Goal: Task Accomplishment & Management: Manage account settings

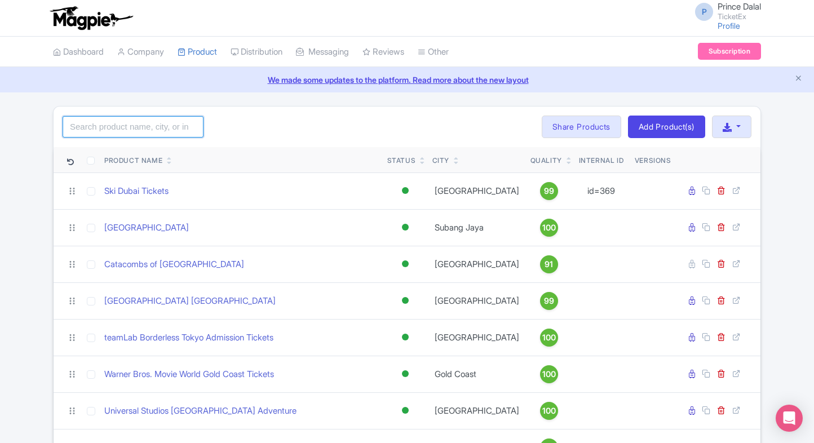
click at [171, 125] on input "search" at bounding box center [133, 126] width 141 height 21
click at [124, 130] on input "georgia" at bounding box center [133, 126] width 141 height 21
type input "atlanta"
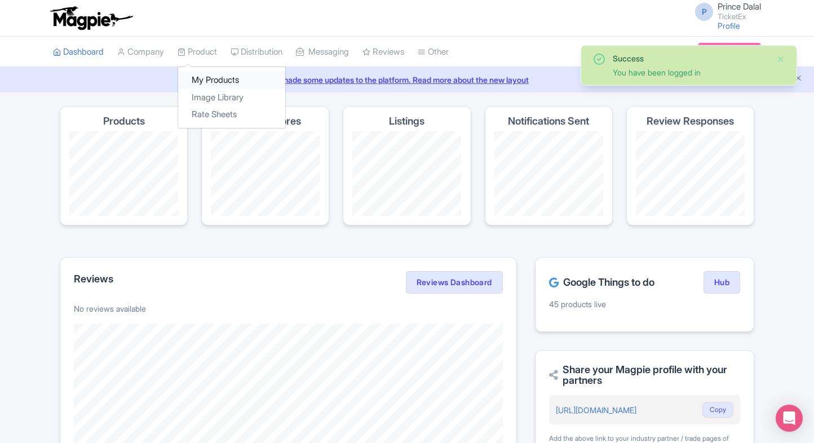
click at [224, 73] on link "My Products" at bounding box center [231, 80] width 107 height 17
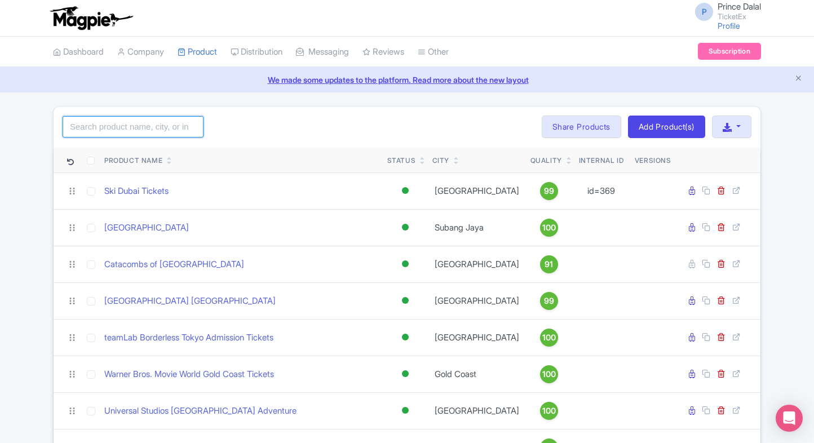
click at [130, 133] on input "search" at bounding box center [133, 126] width 141 height 21
click at [108, 134] on input "search" at bounding box center [133, 126] width 141 height 21
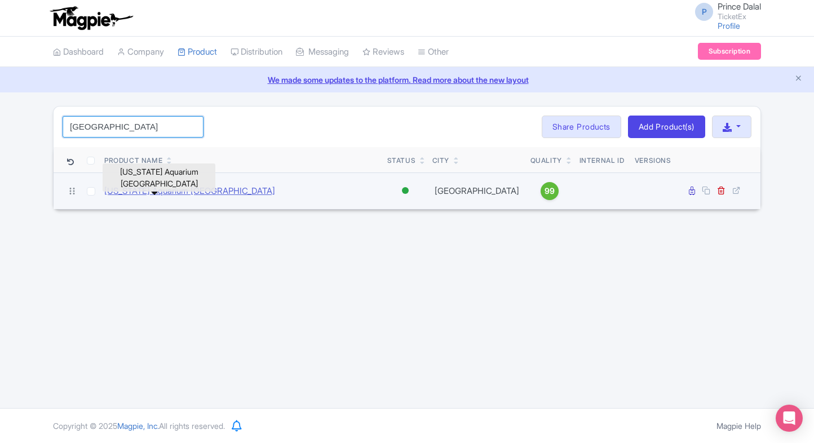
type input "[GEOGRAPHIC_DATA]"
click at [162, 186] on link "[US_STATE] Aquarium [GEOGRAPHIC_DATA]" at bounding box center [189, 191] width 171 height 13
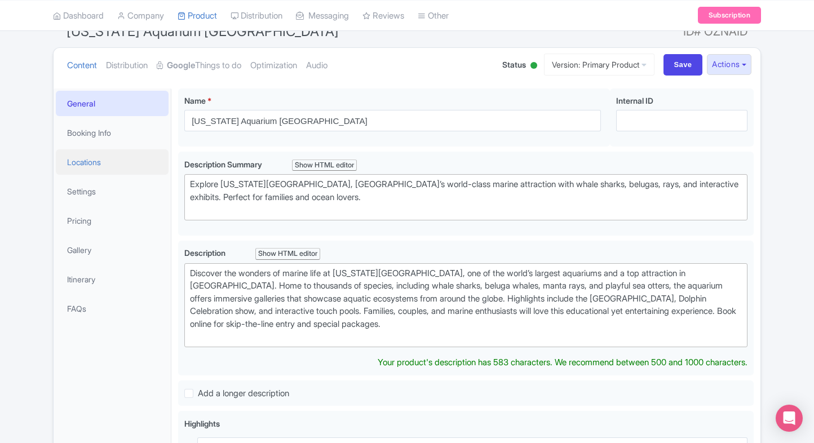
scroll to position [108, 0]
type trix-editor "<div>Discover the wonders of marine life at Georgia Aquarium, one of the world’…"
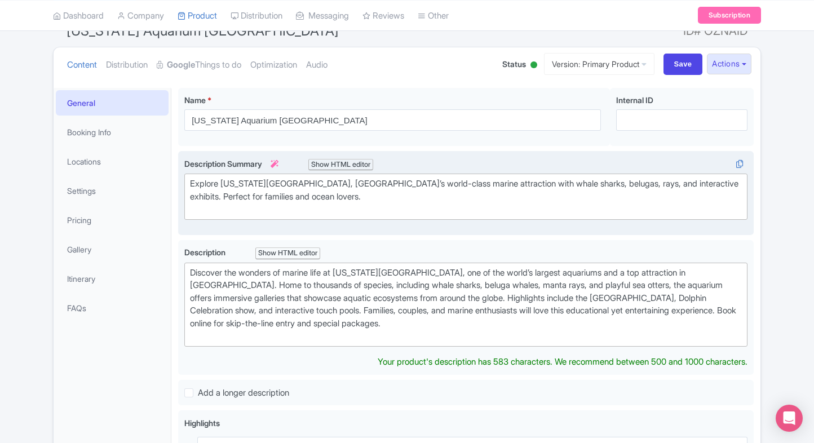
scroll to position [121, 0]
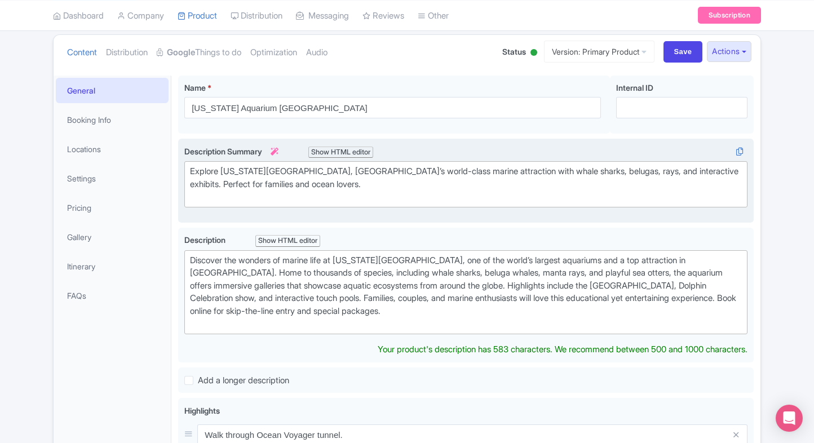
click at [323, 186] on div "Explore Georgia Aquarium, Atlanta’s world-class marine attraction with whale sh…" at bounding box center [466, 184] width 552 height 38
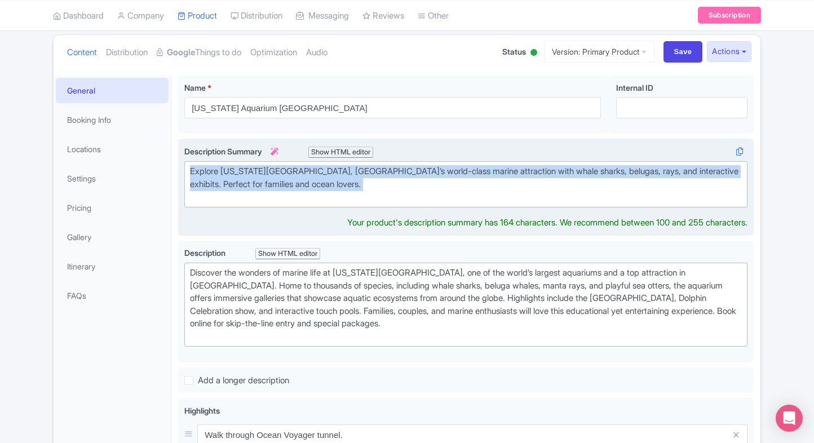
click at [323, 186] on div "Explore Georgia Aquarium, Atlanta’s world-class marine attraction with whale sh…" at bounding box center [466, 184] width 552 height 38
paste trix-editor "&nbsp;Discover the wonders of marine life at Georgia Aquarium Atlanta, home to …"
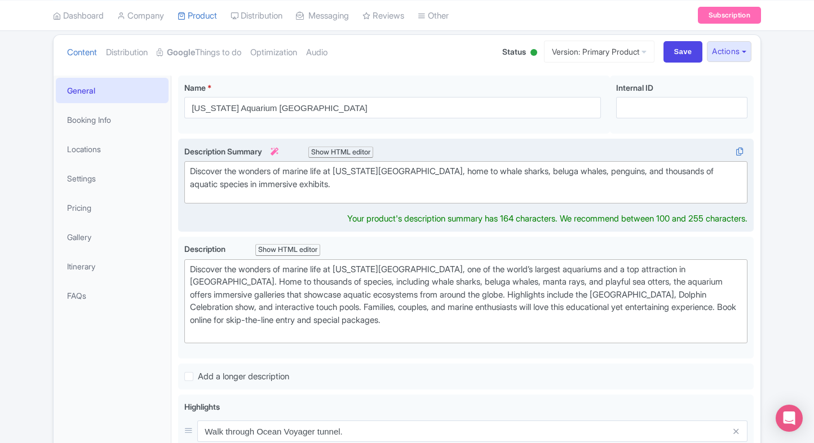
type trix-editor "<div>&nbsp;Discover the wonders of marine life at Georgia Aquarium Atlanta, hom…"
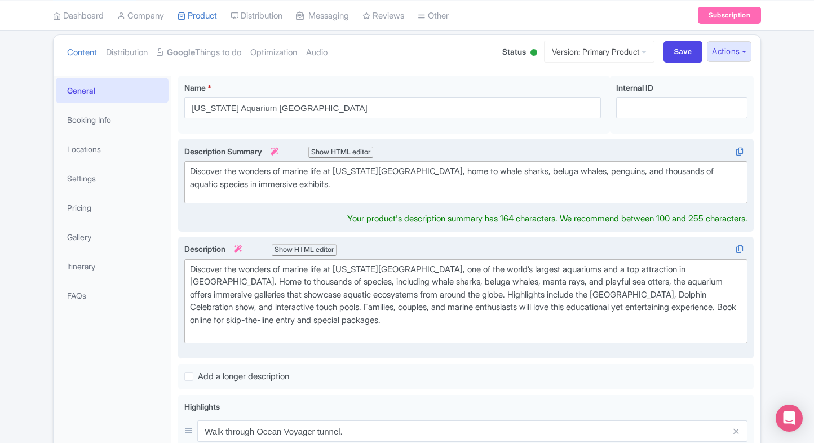
click at [347, 297] on div "Discover the wonders of marine life at Georgia Aquarium, one of the world’s lar…" at bounding box center [466, 301] width 552 height 76
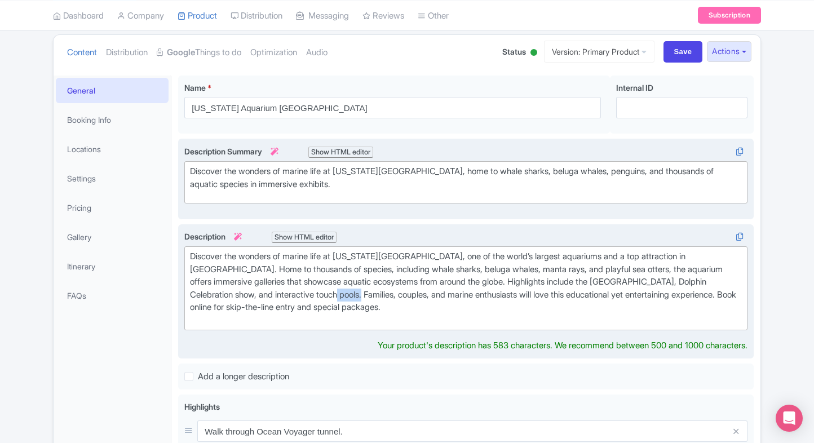
click at [347, 297] on div "Discover the wonders of marine life at Georgia Aquarium, one of the world’s lar…" at bounding box center [466, 288] width 552 height 76
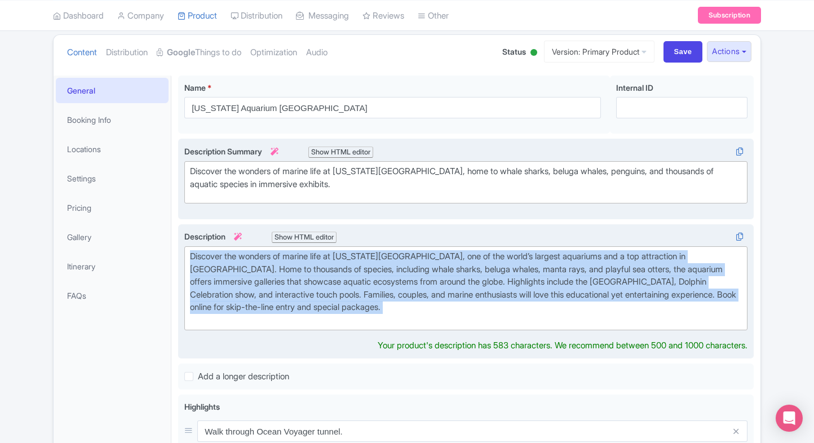
click at [347, 297] on div "Discover the wonders of marine life at Georgia Aquarium, one of the world’s lar…" at bounding box center [466, 288] width 552 height 76
paste trix-editor "<div>The Georgia Aquarium in Atlanta is one of the largest aquariums in the wor…"
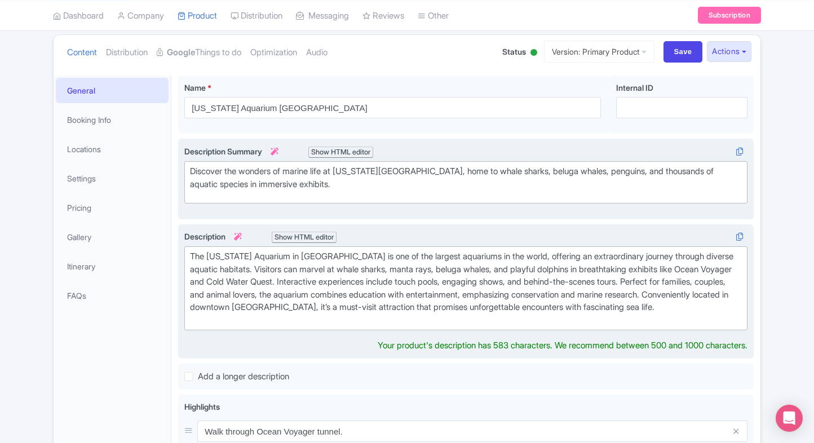
type trix-editor "<div>The Georgia Aquarium in Atlanta is one of the largest aquariums in the wor…"
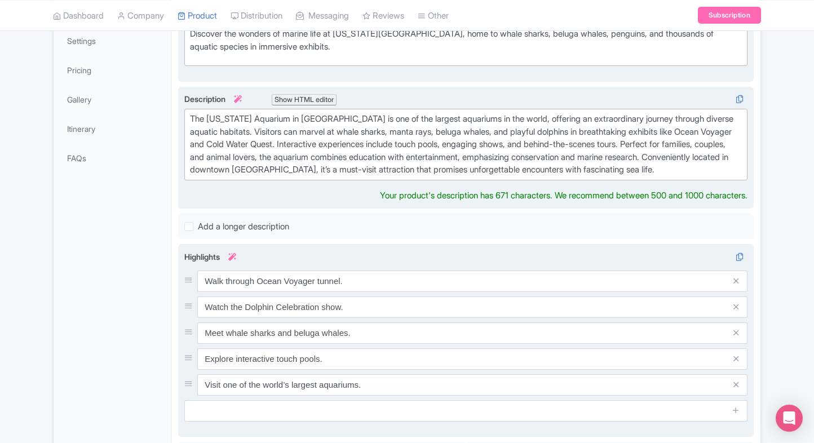
scroll to position [259, 0]
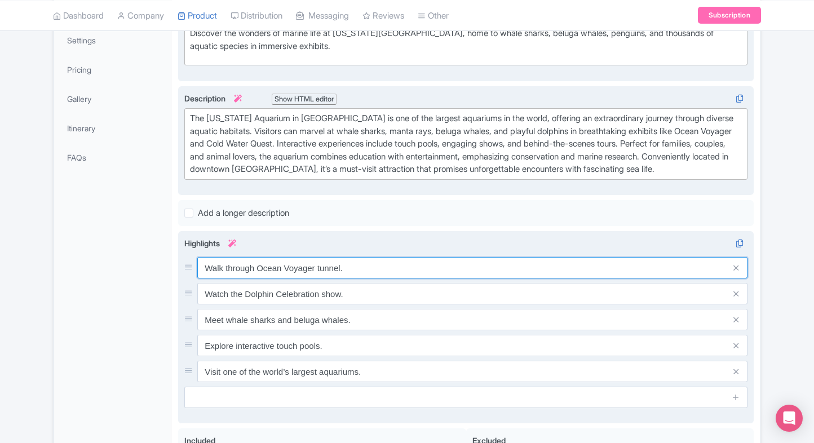
click at [307, 283] on div "Walk through Ocean Voyager tunnel. Watch the Dolphin Celebration show. Meet wha…" at bounding box center [465, 319] width 563 height 125
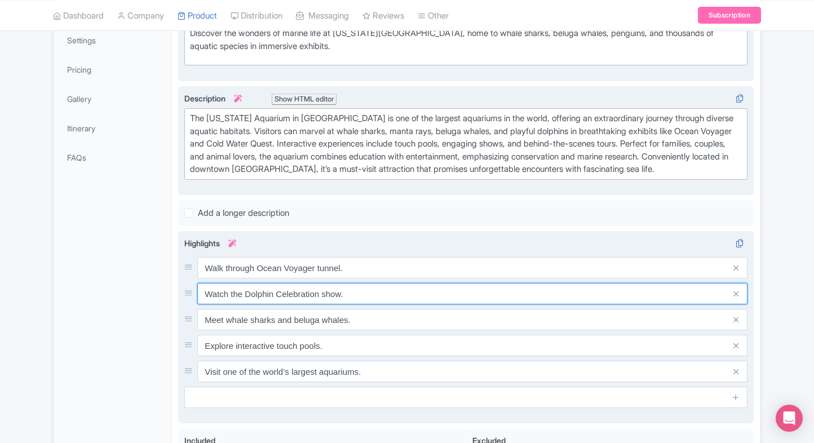
click at [307, 283] on input "Watch the Dolphin Celebration show." at bounding box center [472, 293] width 550 height 21
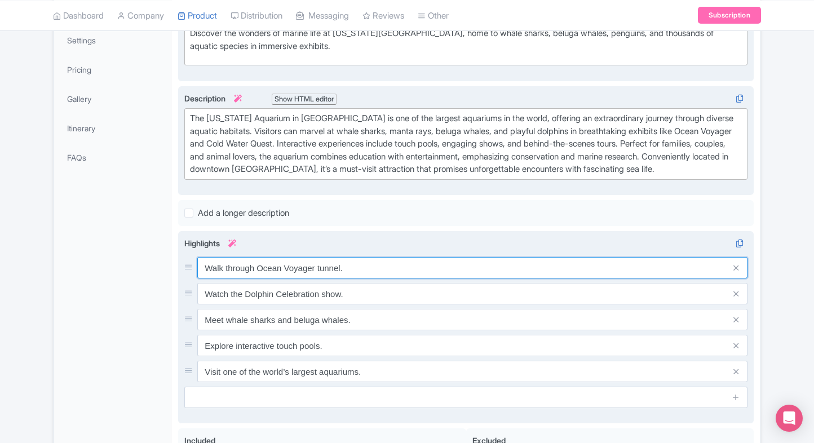
click at [320, 271] on input "Walk through Ocean Voyager tunnel." at bounding box center [472, 267] width 550 height 21
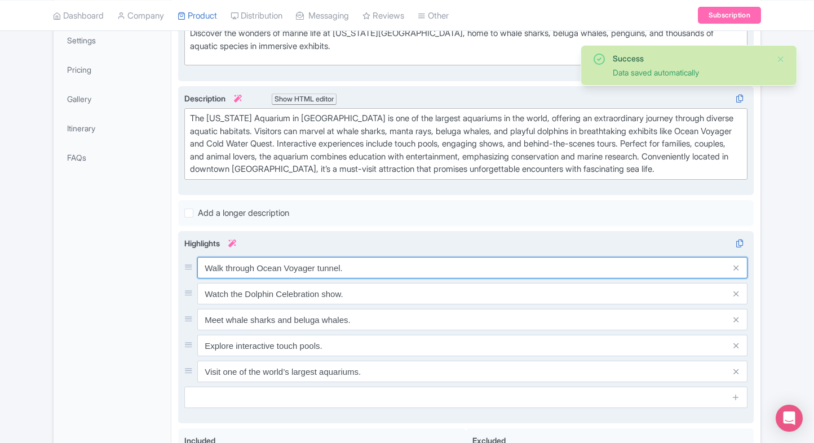
click at [320, 271] on input "Walk through Ocean Voyager tunnel." at bounding box center [472, 267] width 550 height 21
paste input "See the world’s largest aquarium"
type input "See the world’s largest aquarium"
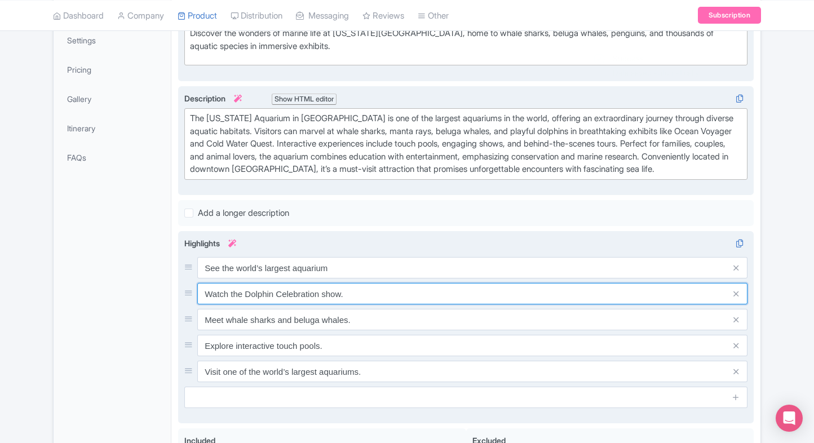
click at [354, 294] on input "Watch the Dolphin Celebration show." at bounding box center [472, 293] width 550 height 21
paste input "lk through Ocean Voyager tunnel"
type input "Walk through Ocean Voyager tunnel"
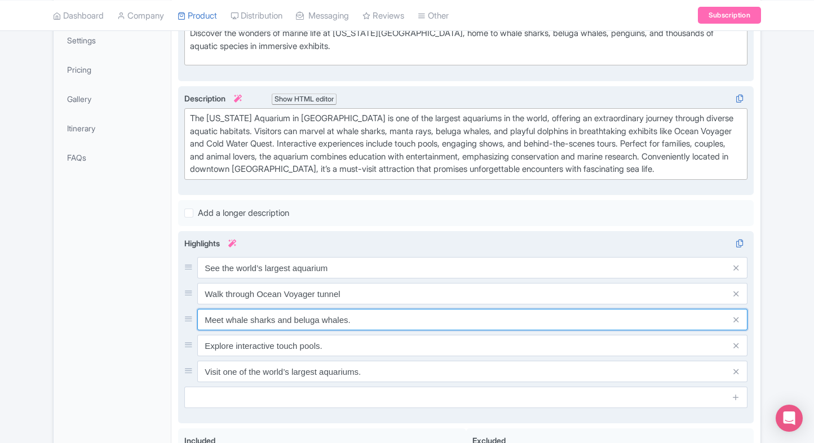
click at [373, 319] on input "Meet whale sharks and beluga whales." at bounding box center [472, 319] width 550 height 21
paste input "Encounter whale sharks and rays"
type input "Encounter whale sharks and rays"
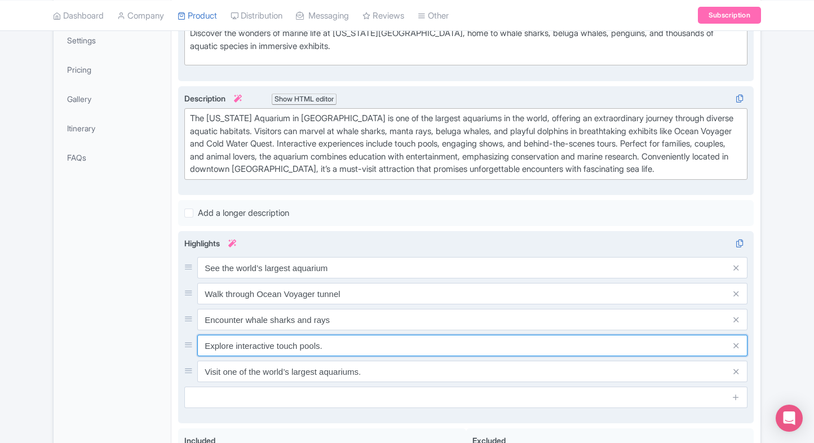
click at [348, 335] on input "Explore interactive touch pools." at bounding box center [472, 345] width 550 height 21
paste input "Watch playful dolphins and sea lions"
click at [348, 335] on input "Explore interactive touch pools." at bounding box center [472, 345] width 550 height 21
type input "Watch playful dolphins and sea lions"
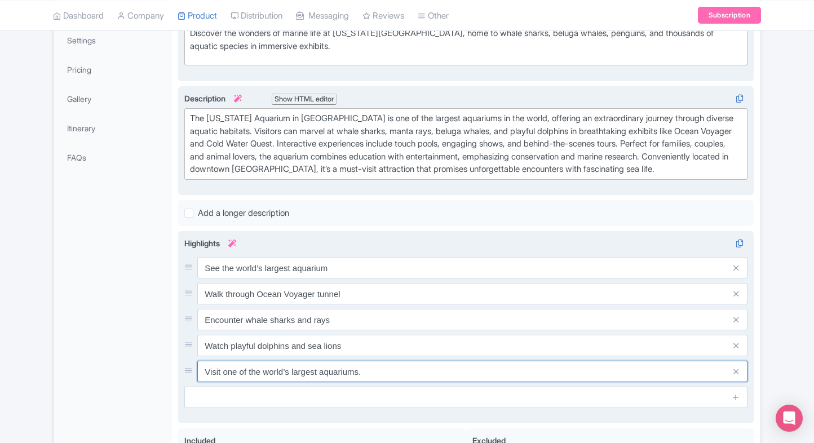
click at [299, 372] on input "Visit one of the world’s largest aquariums." at bounding box center [472, 371] width 550 height 21
paste input "Meet beluga whales and penguins"
type input "Meet beluga whales and penguins"
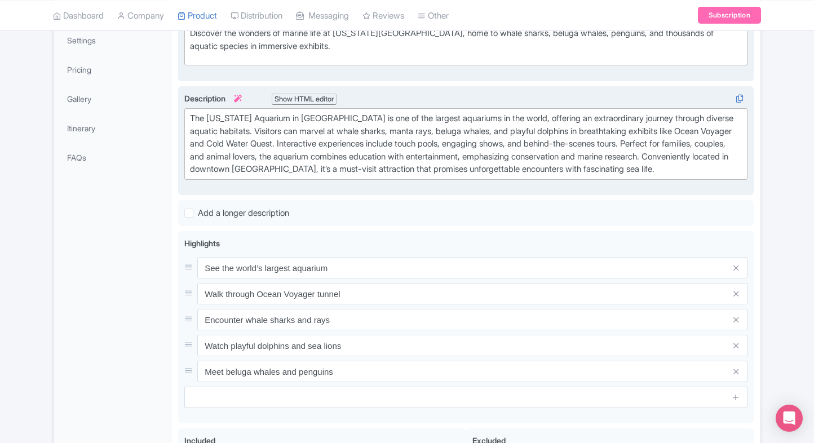
click at [127, 294] on div "General Booking Info Locations Settings Pricing Gallery Itinerary FAQs" at bounding box center [113, 256] width 118 height 639
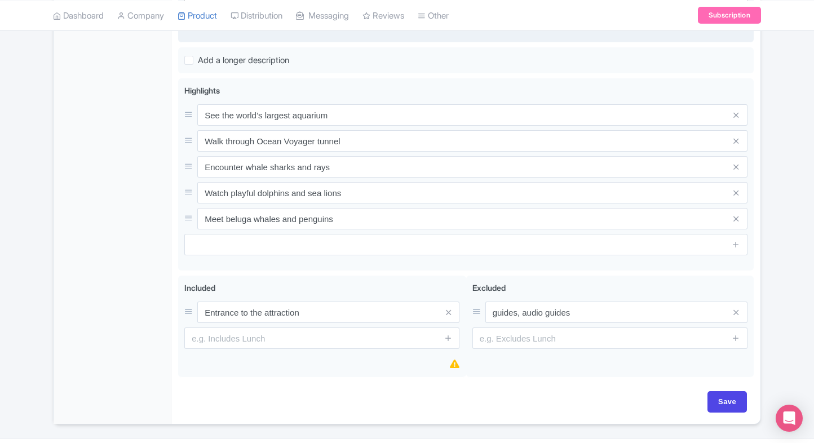
scroll to position [412, 0]
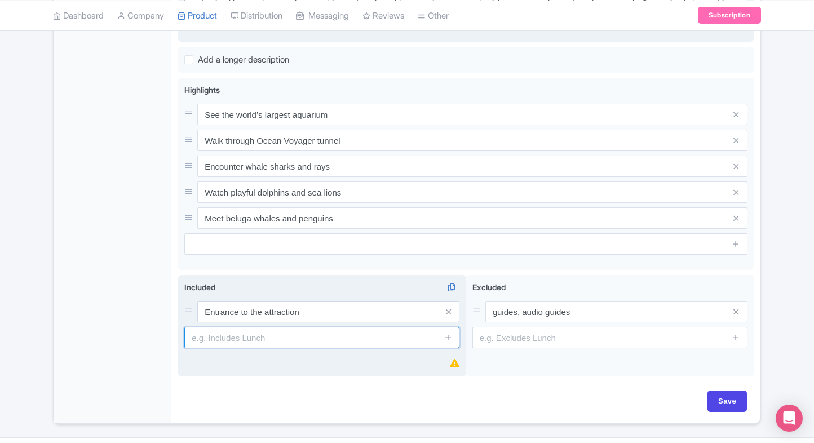
click at [192, 335] on input "text" at bounding box center [321, 337] width 275 height 21
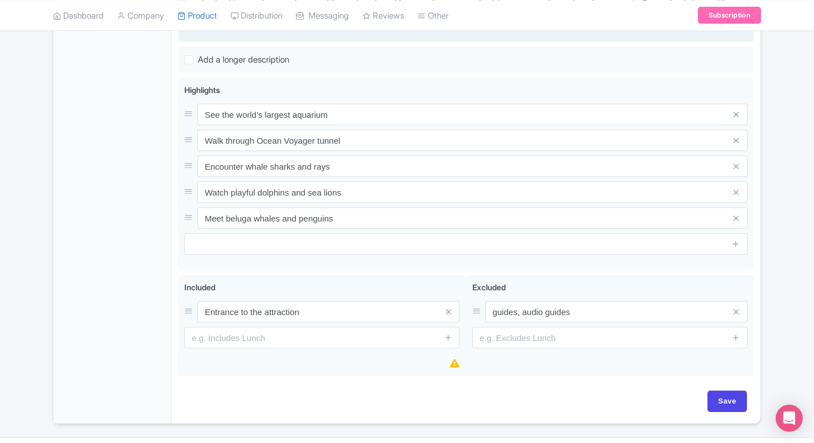
click at [153, 270] on div "General Booking Info Locations Settings Pricing Gallery Itinerary FAQs" at bounding box center [113, 103] width 118 height 639
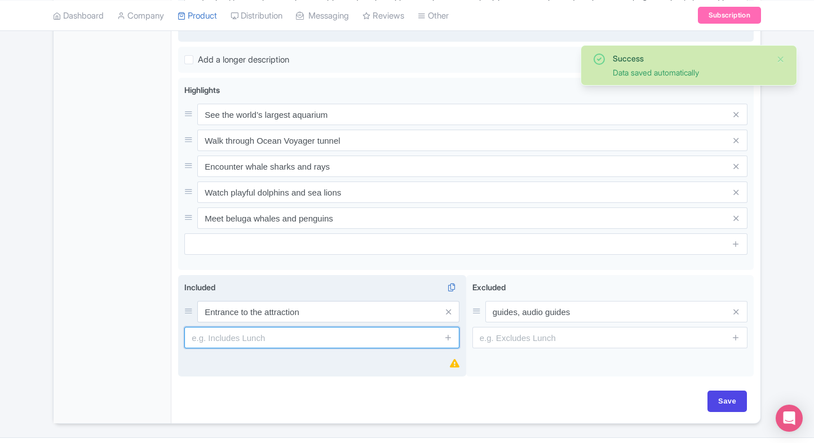
click at [247, 337] on input "text" at bounding box center [321, 337] width 275 height 21
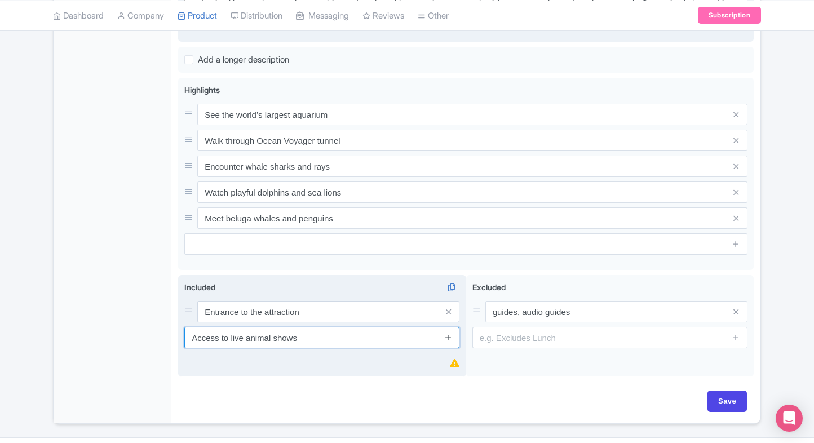
type input "Access to live animal shows"
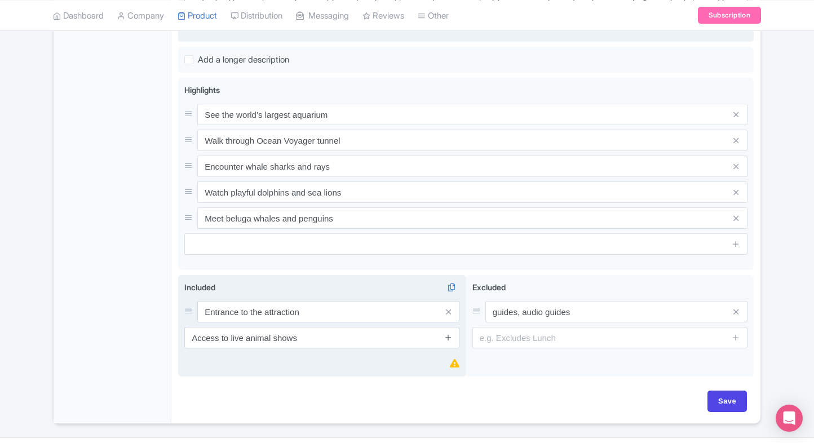
click at [448, 334] on icon at bounding box center [448, 337] width 8 height 8
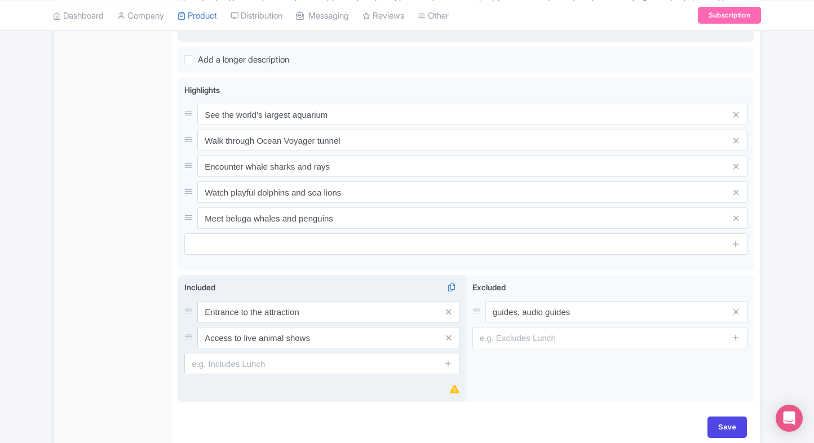
scroll to position [437, 0]
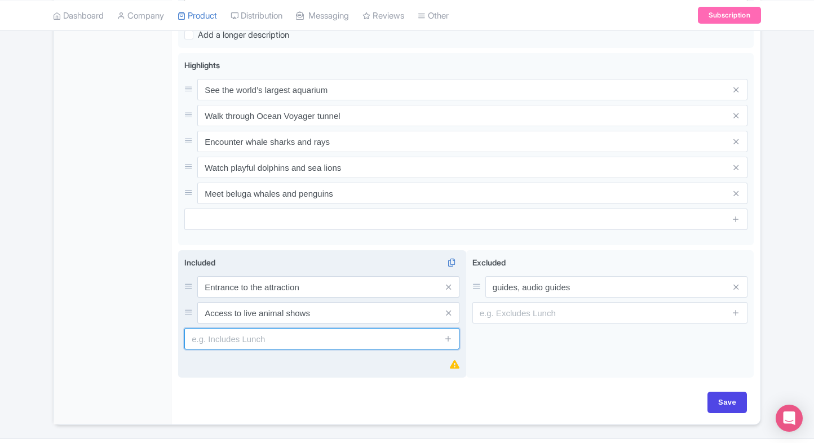
click at [250, 339] on input "text" at bounding box center [321, 338] width 275 height 21
click at [245, 335] on input "text" at bounding box center [321, 338] width 275 height 21
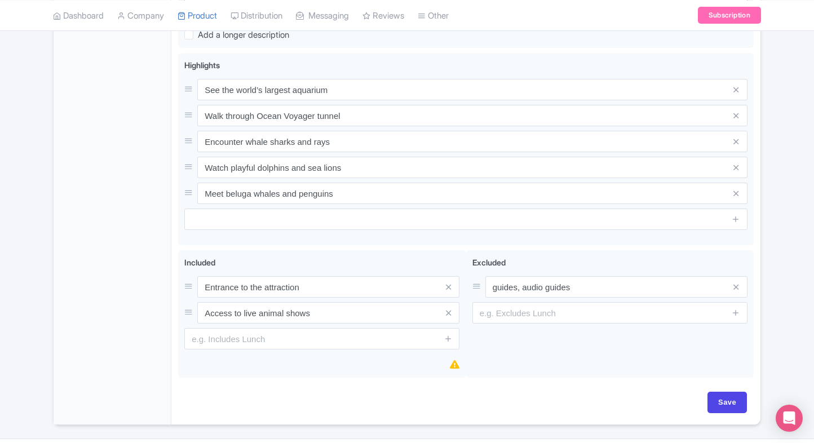
click at [199, 385] on div "Georgia Aquarium Atlanta Name * i Georgia Aquarium Atlanta Your product's name …" at bounding box center [466, 75] width 576 height 633
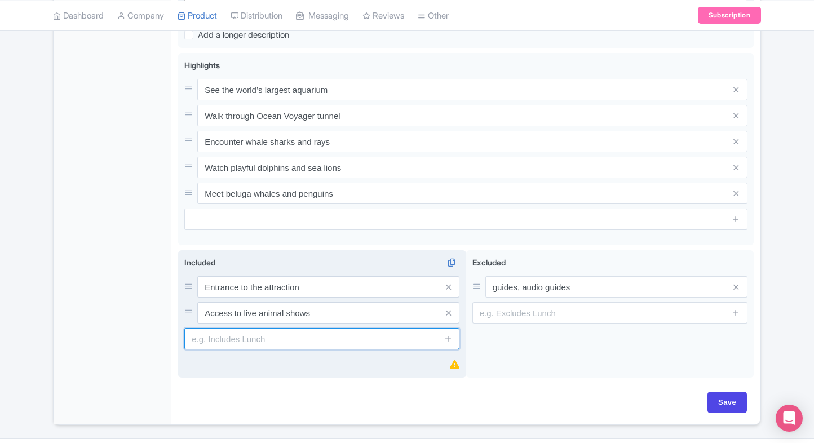
click at [233, 338] on input "text" at bounding box center [321, 338] width 275 height 21
click at [196, 341] on input "Refundable" at bounding box center [321, 338] width 275 height 21
type input "Conditional Refundable"
click at [298, 340] on input "Conditional Refundable" at bounding box center [321, 338] width 275 height 21
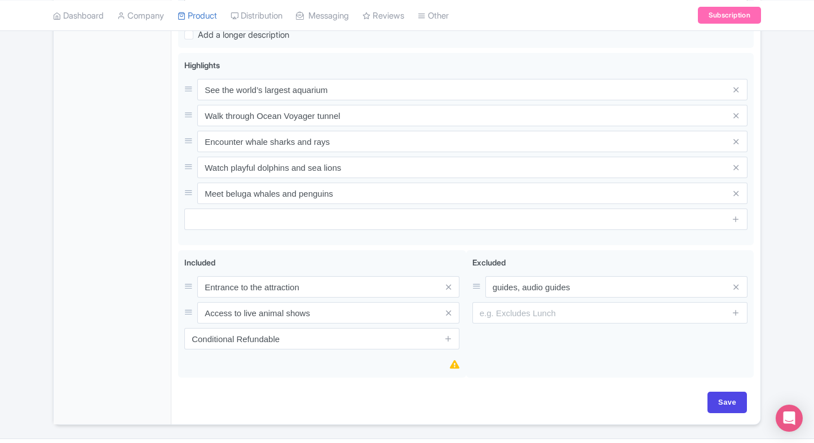
click at [309, 376] on div "Entrance to the attraction Included i Entrance to the attraction Access to live…" at bounding box center [466, 316] width 576 height 133
click at [729, 392] on input "Save" at bounding box center [727, 402] width 39 height 21
type input "Saving..."
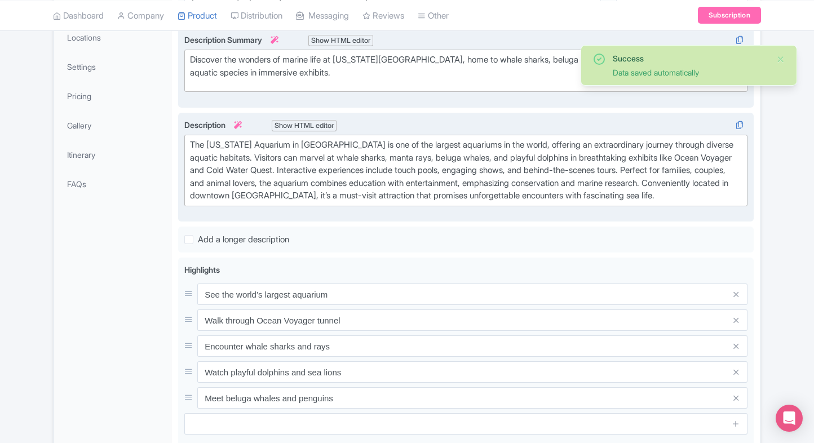
scroll to position [234, 0]
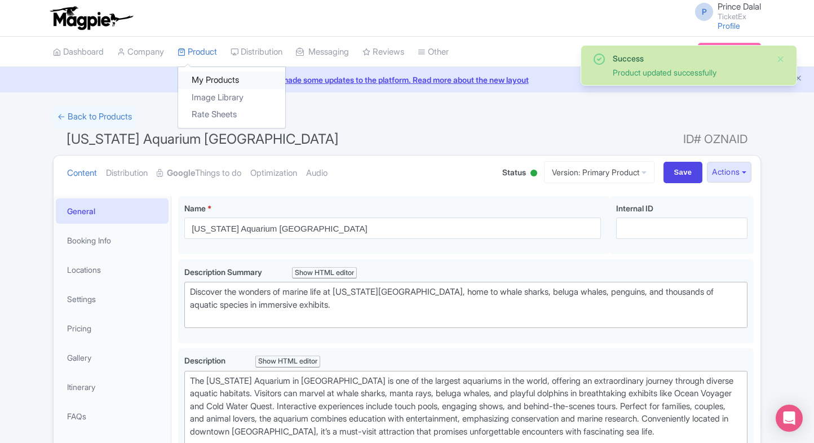
type trix-editor "<div>The [US_STATE] Aquarium in [GEOGRAPHIC_DATA] is one of the largest aquariu…"
click at [202, 74] on link "My Products" at bounding box center [231, 80] width 107 height 17
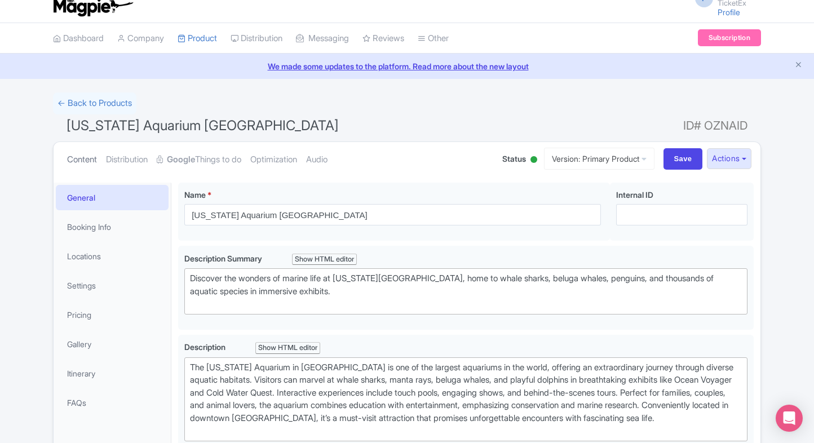
scroll to position [14, 0]
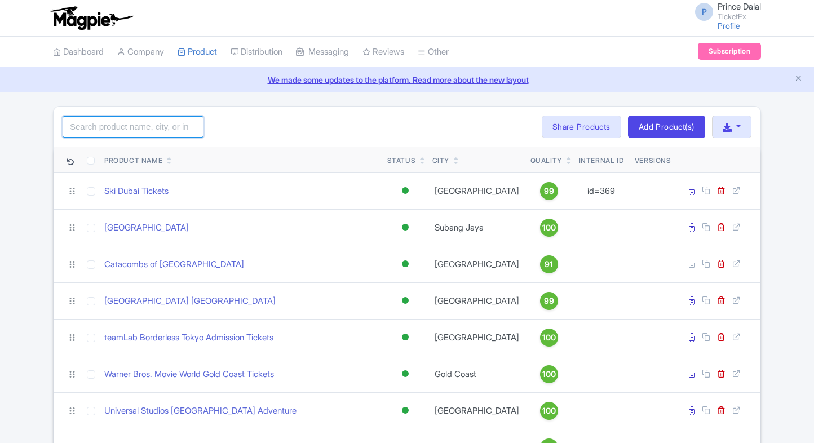
drag, startPoint x: 0, startPoint y: 0, endPoint x: 85, endPoint y: 126, distance: 151.9
click at [85, 126] on input "search" at bounding box center [133, 126] width 141 height 21
click at [117, 125] on input "search" at bounding box center [133, 126] width 141 height 21
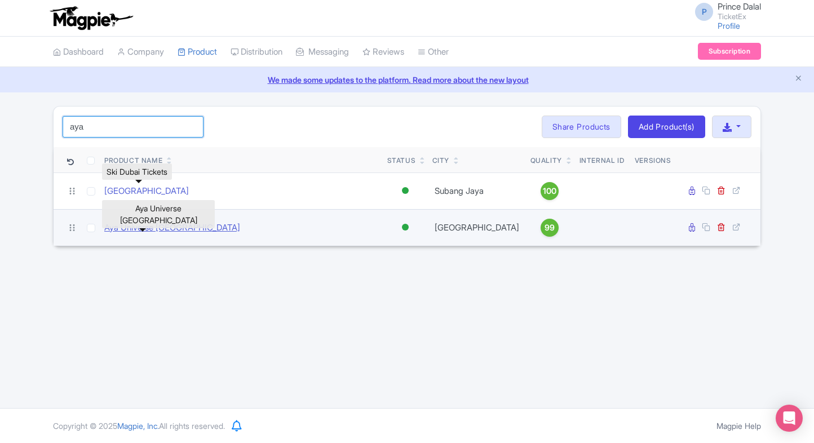
type input "aya"
click at [122, 227] on link "Aya Universe [GEOGRAPHIC_DATA]" at bounding box center [172, 228] width 136 height 13
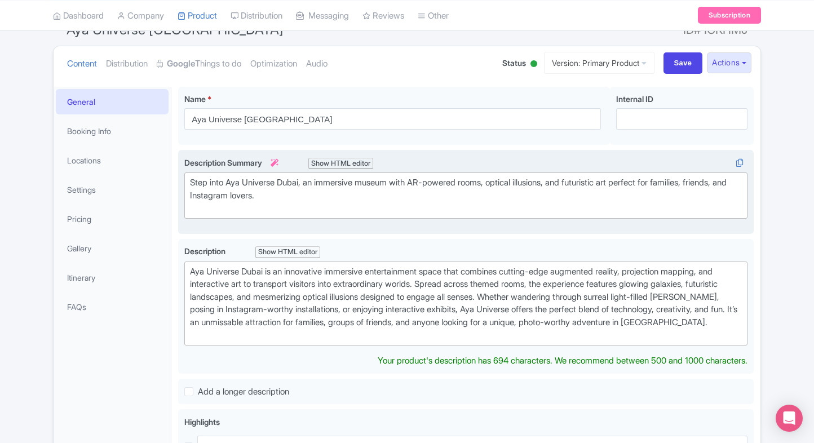
scroll to position [110, 0]
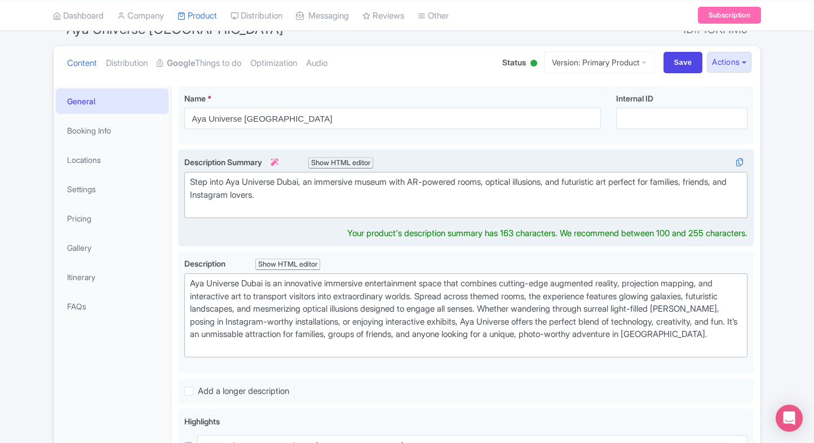
click at [315, 198] on div "Step into Aya Universe Dubai, an immersive museum with AR-powered rooms, optica…" at bounding box center [466, 195] width 552 height 38
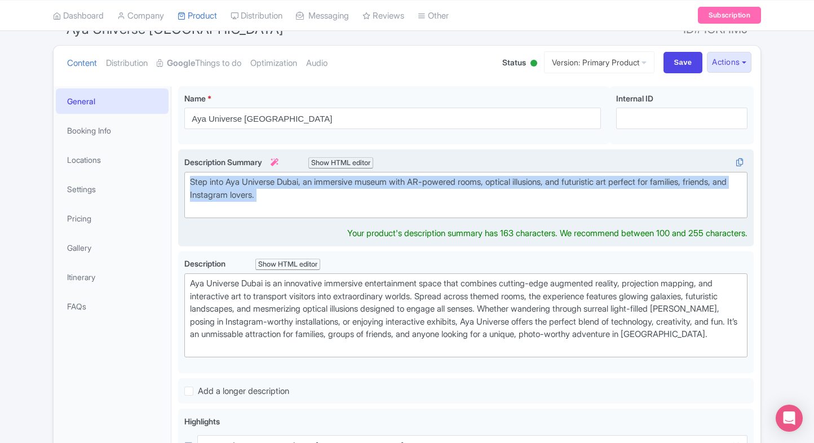
click at [315, 198] on div "Step into Aya Universe Dubai, an immersive museum with AR-powered rooms, optica…" at bounding box center [466, 195] width 552 height 38
paste trix-editor "&nbsp;Step into AYA Dubai, an immersive digital park with futuristic art, glowi…"
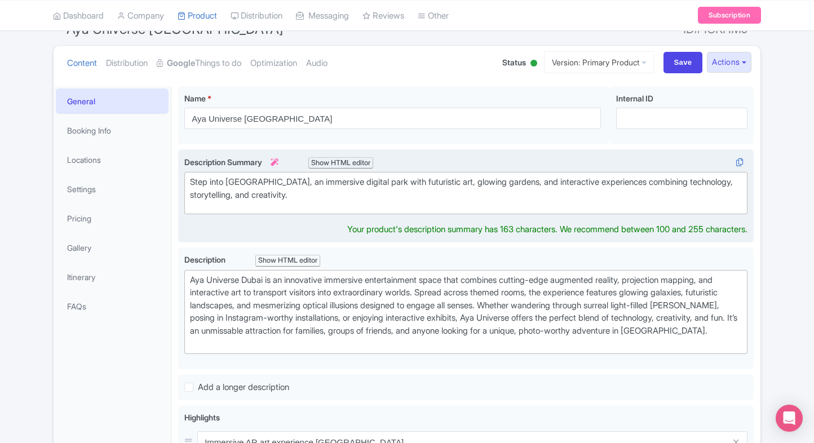
type trix-editor "<div>&nbsp;Step into AYA Dubai, an immersive digital park with futuristic art, …"
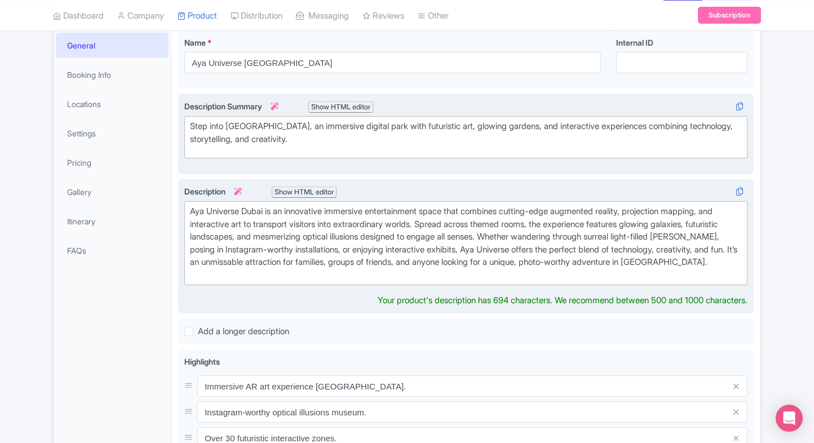
click at [257, 253] on div "Aya Universe Dubai is an innovative immersive entertainment space that combines…" at bounding box center [466, 243] width 552 height 76
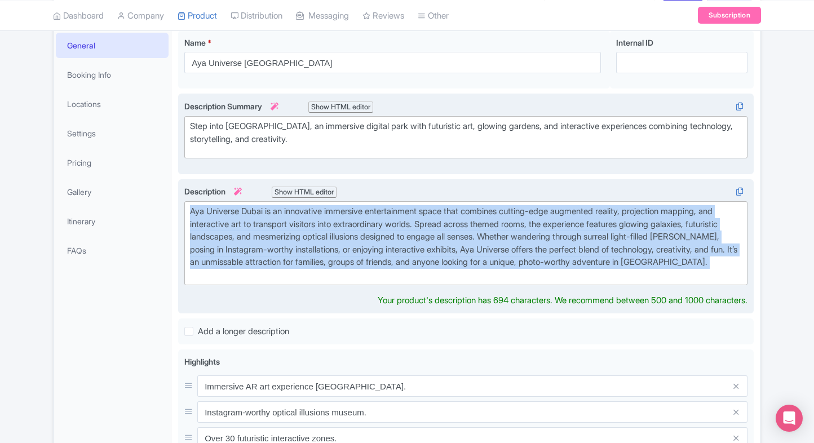
click at [257, 253] on div "Aya Universe Dubai is an innovative immersive entertainment space that combines…" at bounding box center [466, 243] width 552 height 76
paste trix-editor "YA Dubai is a one-of-a-kind digital art park where imagination meets innovation…"
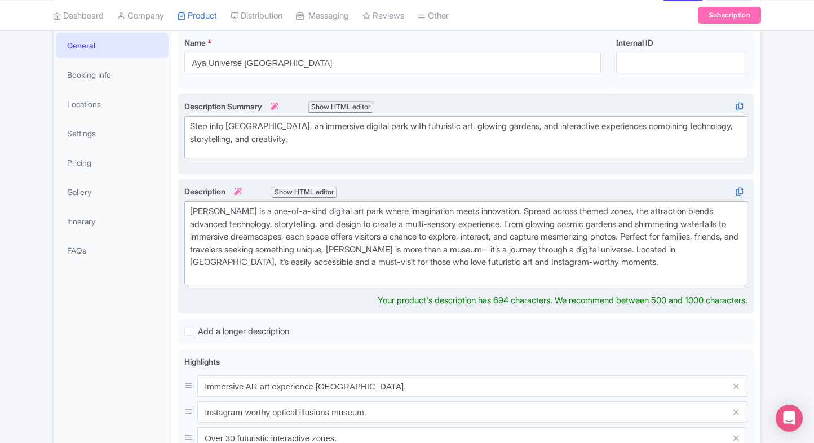
click at [294, 245] on div "AYA Dubai is a one-of-a-kind digital art park where imagination meets innovatio…" at bounding box center [466, 243] width 552 height 76
click at [280, 276] on div "AYA Dubai is a one-of-a-kind digital art park where imagination meets innovatio…" at bounding box center [466, 243] width 552 height 76
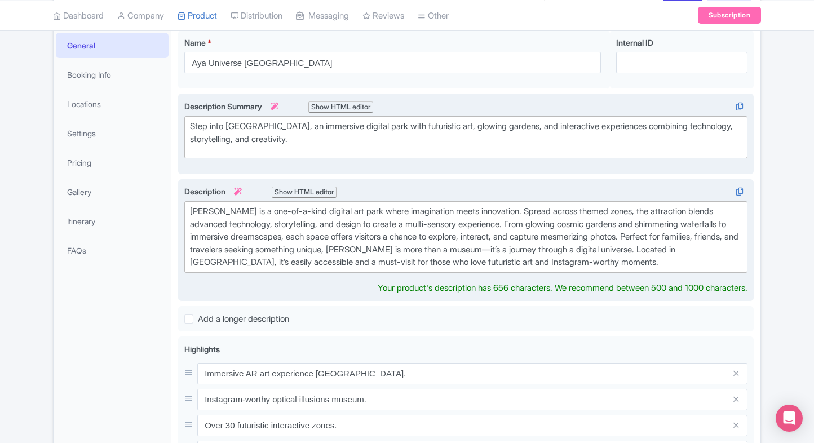
click at [550, 248] on div "AYA Dubai is a one-of-a-kind digital art park where imagination meets innovatio…" at bounding box center [466, 237] width 552 height 64
type trix-editor "<div>AYA Dubai is a one-of-a-kind digital art park where imagination meets inno…"
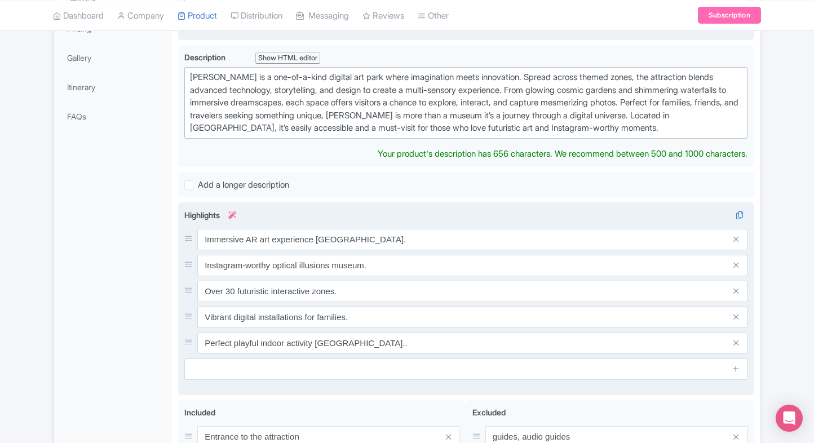
scroll to position [302, 0]
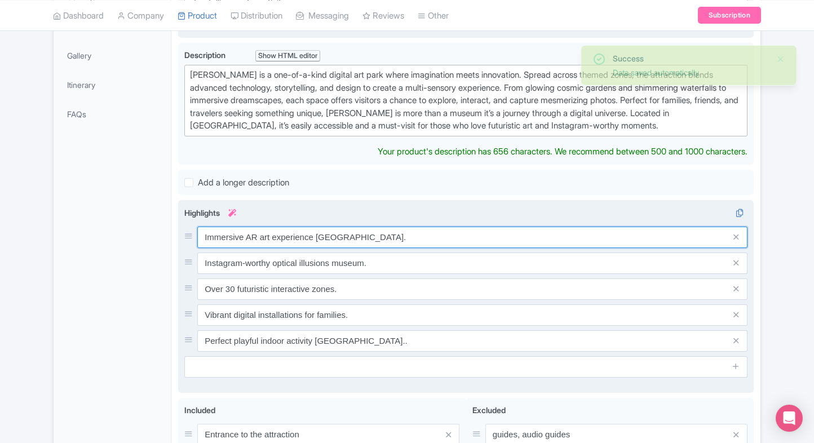
click at [241, 233] on div "Immersive AR art experience Dubai. Instagram-worthy optical illusions museum. O…" at bounding box center [465, 289] width 563 height 125
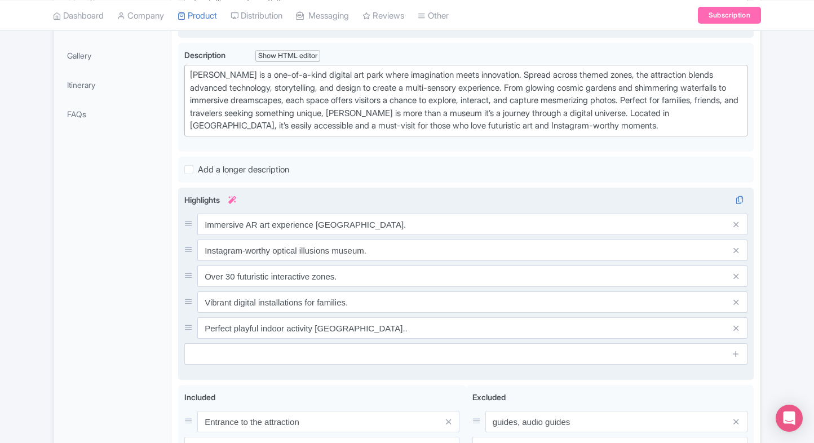
click at [241, 233] on div "Immersive AR art experience Dubai. Instagram-worthy optical illusions museum. O…" at bounding box center [465, 276] width 563 height 125
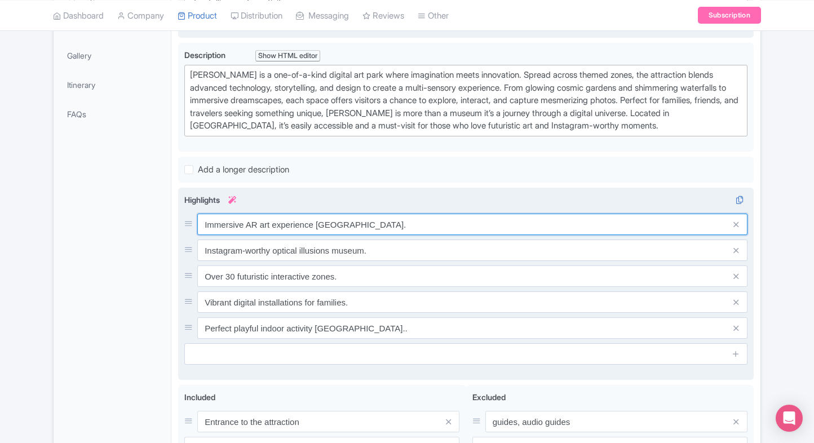
click at [257, 224] on input "Immersive AR art experience Dubai." at bounding box center [472, 224] width 550 height 21
paste input "12 immersive futuristic zones"
type input "12 immersive futuristic zones"
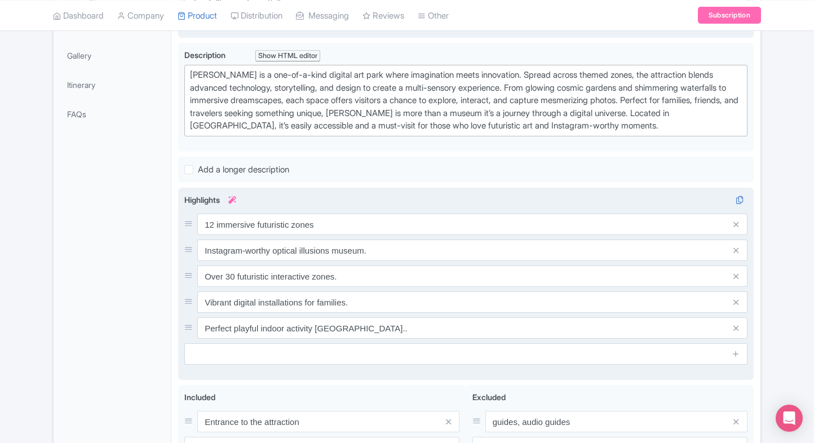
drag, startPoint x: 395, startPoint y: 233, endPoint x: 378, endPoint y: 242, distance: 19.7
click at [378, 242] on div "12 immersive futuristic zones Instagram-worthy optical illusions museum. Over 3…" at bounding box center [465, 276] width 563 height 125
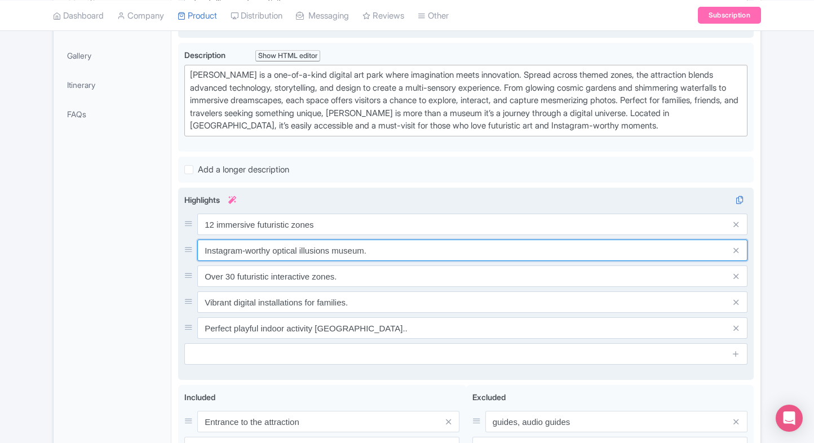
click at [378, 242] on input "Instagram-worthy optical illusions museum." at bounding box center [472, 250] width 550 height 21
paste input "Stunning cosmic-themed art"
type input "Stunning cosmic-themed art"
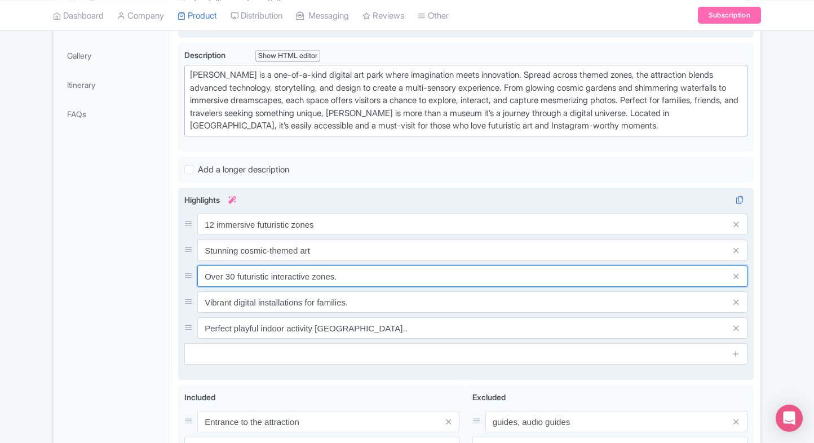
click at [378, 272] on input "Over 30 futuristic interactive zones." at bounding box center [472, 276] width 550 height 21
paste input "Interactive digital experiences"
type input "Interactive digital experiences"
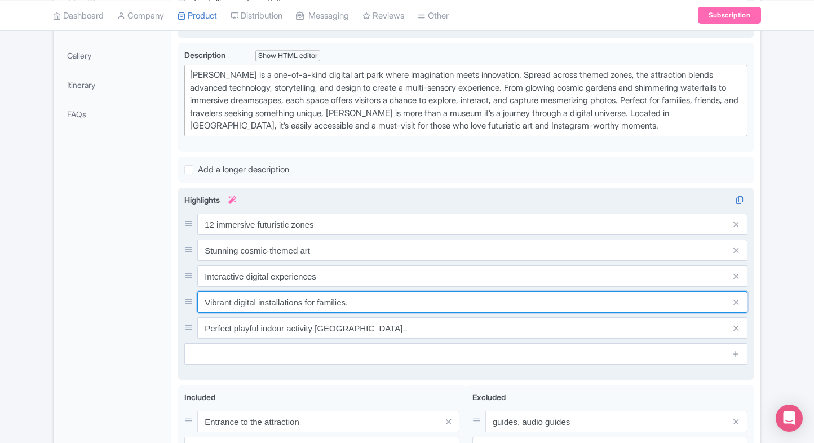
click at [356, 301] on input "Vibrant digital installations for families." at bounding box center [472, 302] width 550 height 21
paste input "Perfect for photos and reels"
type input "Perfect for photos and reels"
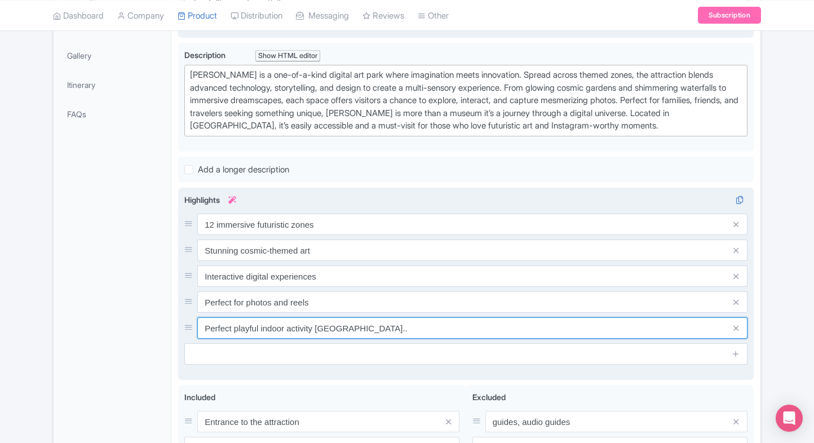
click at [357, 324] on input "Perfect playful indoor activity UAE.." at bounding box center [472, 327] width 550 height 21
paste input "Family-friendly and unique"
click at [357, 324] on input "Family-friendly and unique" at bounding box center [472, 327] width 550 height 21
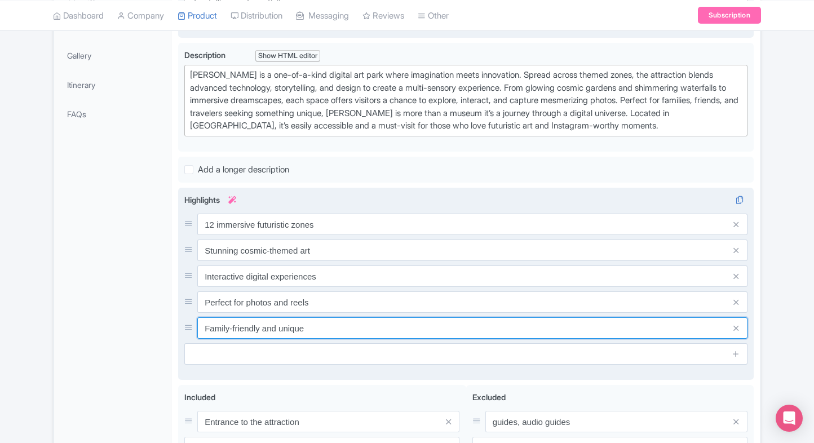
type input "Family-friendly and unique"
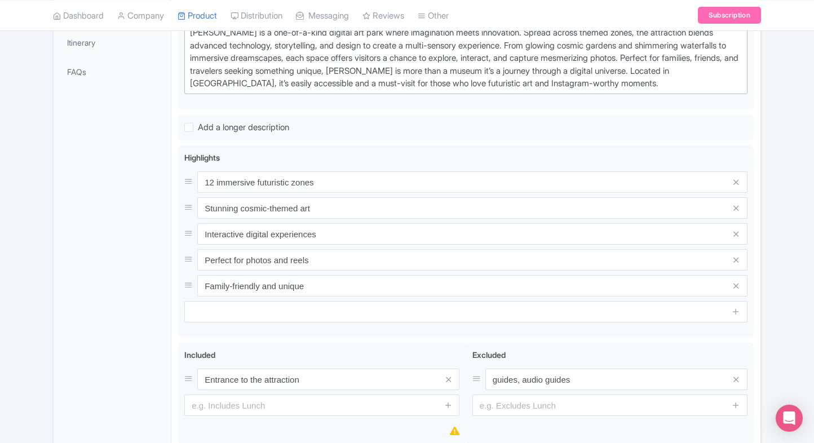
click at [149, 279] on div "General Booking Info Locations Settings Pricing Gallery Itinerary FAQs" at bounding box center [113, 171] width 118 height 639
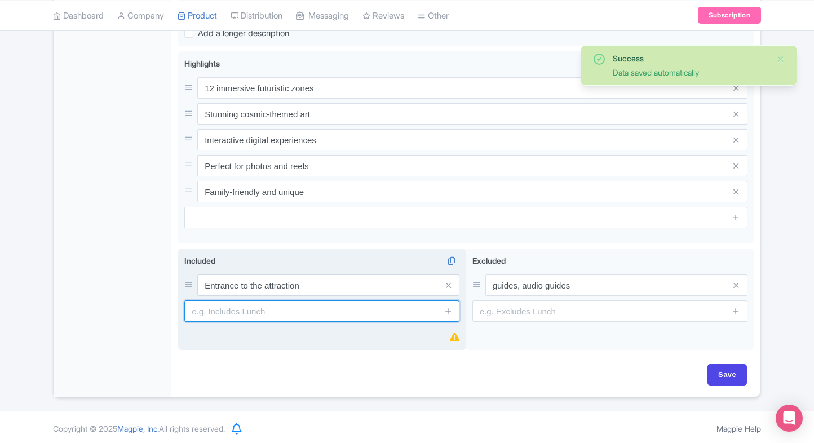
click at [214, 310] on input "text" at bounding box center [321, 311] width 275 height 21
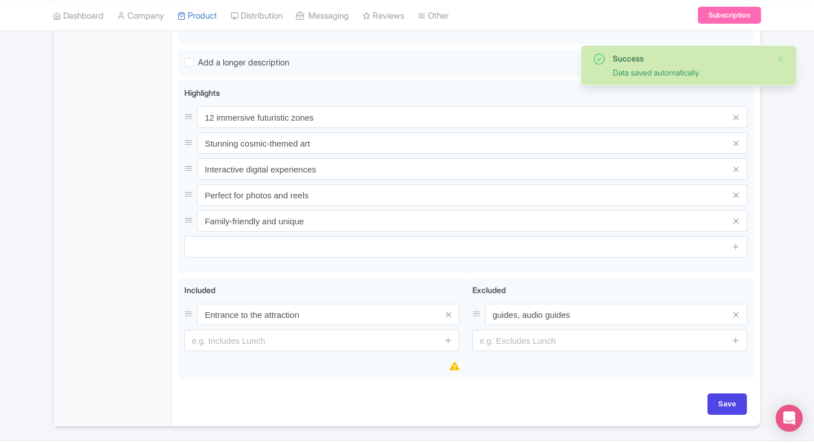
click at [129, 279] on div "General Booking Info Locations Settings Pricing Gallery Itinerary FAQs" at bounding box center [113, 106] width 118 height 639
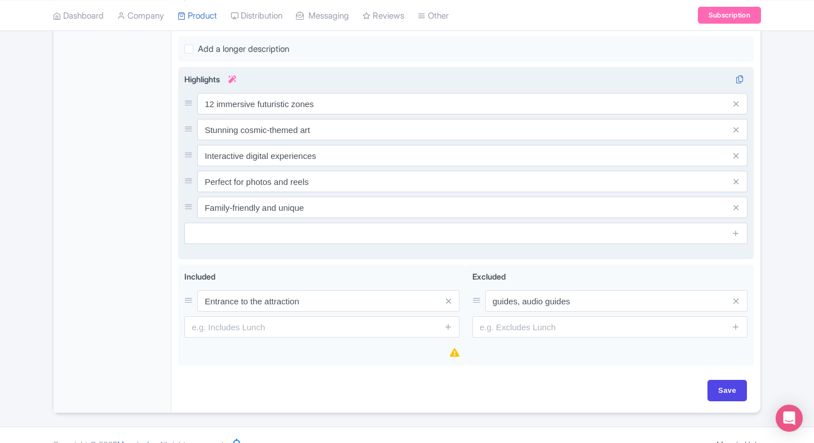
scroll to position [427, 0]
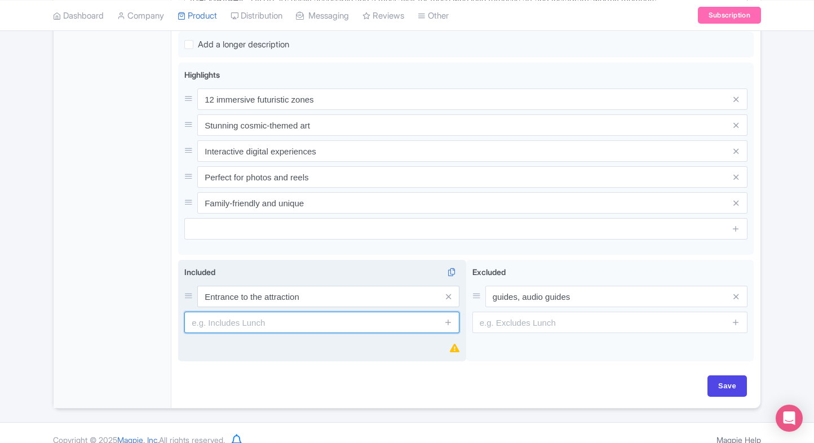
click at [280, 319] on input "text" at bounding box center [321, 322] width 275 height 21
type input "Conditional Refundable"
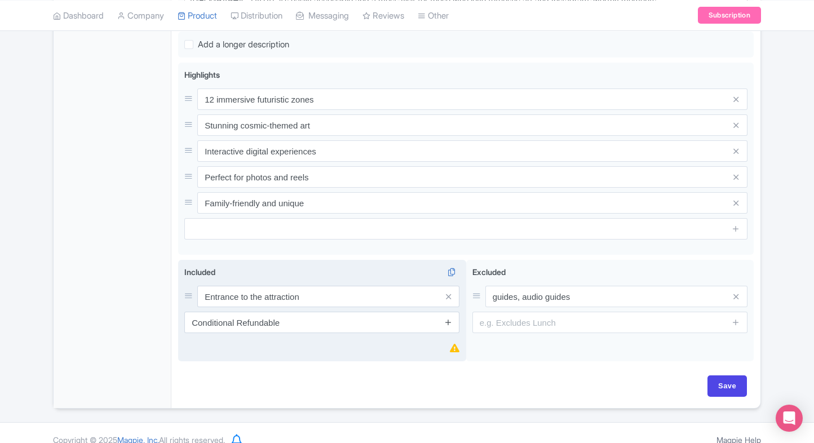
click at [451, 320] on icon at bounding box center [448, 322] width 8 height 8
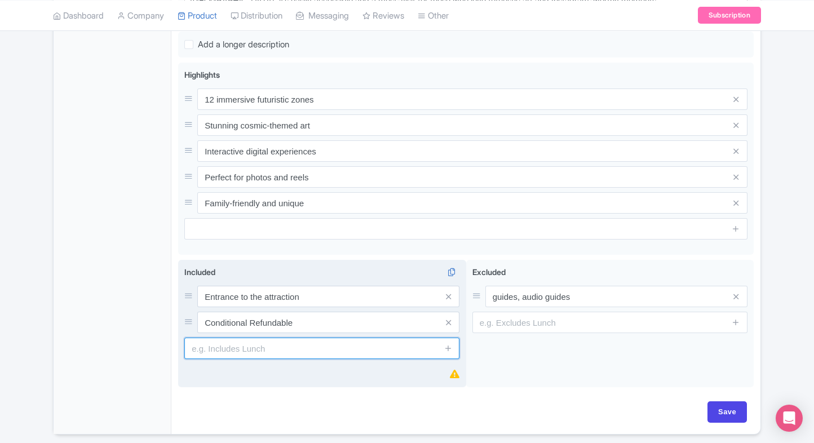
click at [308, 344] on input "text" at bounding box center [321, 348] width 275 height 21
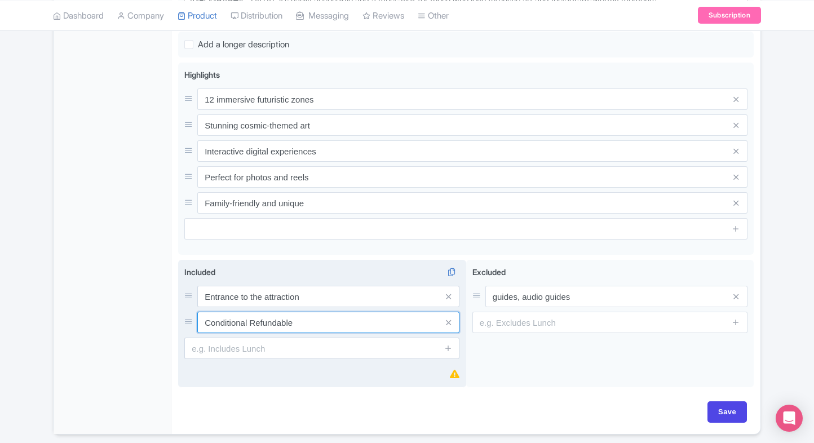
click at [400, 320] on input "Conditional Refundable" at bounding box center [328, 322] width 262 height 21
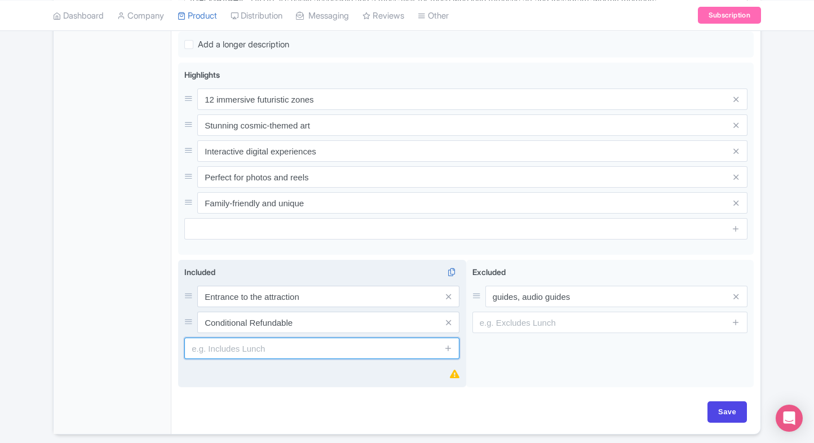
click at [291, 344] on input "text" at bounding box center [321, 348] width 275 height 21
click at [257, 347] on input "text" at bounding box center [321, 348] width 275 height 21
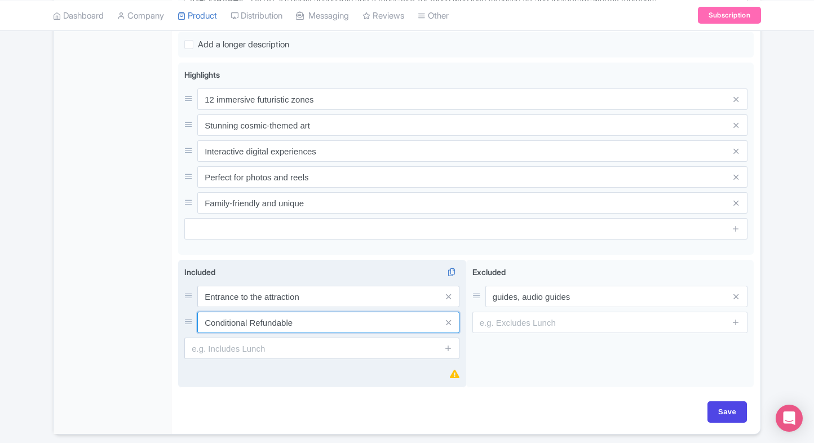
drag, startPoint x: 329, startPoint y: 316, endPoint x: 183, endPoint y: 311, distance: 146.7
click at [183, 311] on div "Included i Entrance to the attraction Conditional Refundable" at bounding box center [322, 324] width 288 height 128
type input "i"
type input "Instant Confirmation"
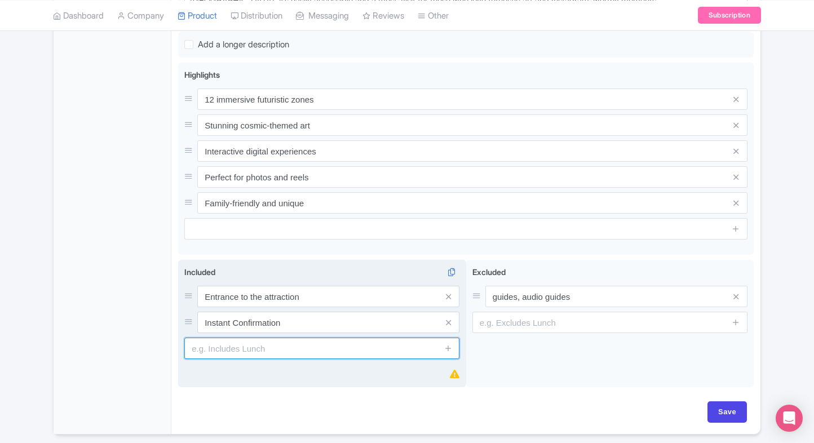
click at [212, 347] on input "text" at bounding box center [321, 348] width 275 height 21
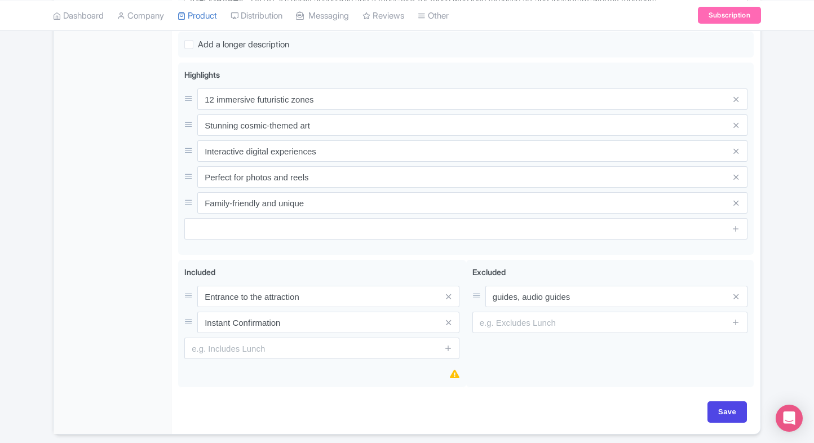
click at [144, 292] on div "General Booking Info Locations Settings Pricing Gallery Itinerary FAQs" at bounding box center [113, 101] width 118 height 665
click at [98, 244] on div "General Booking Info Locations Settings Pricing Gallery Itinerary FAQs" at bounding box center [113, 101] width 118 height 665
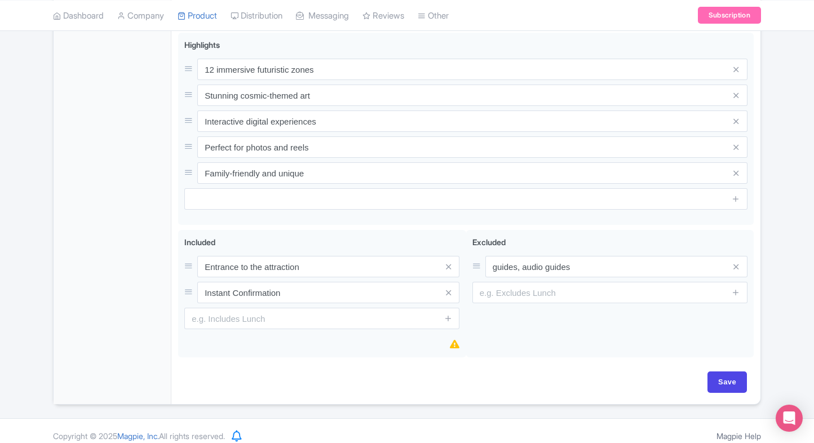
scroll to position [458, 0]
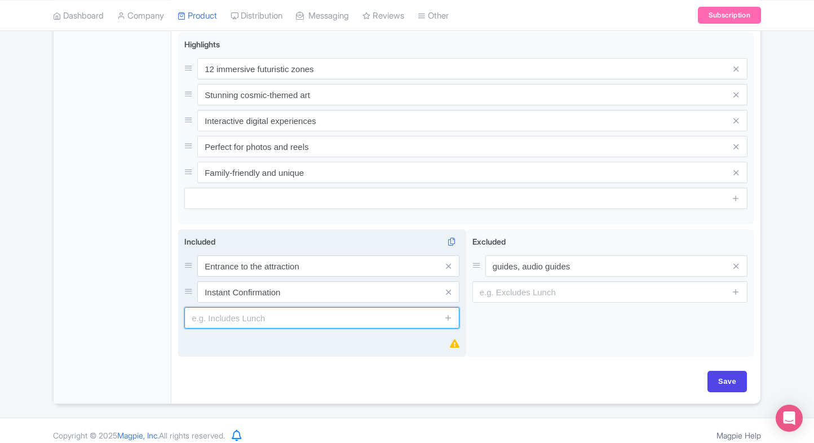
click at [204, 318] on input "text" at bounding box center [321, 317] width 275 height 21
type input "wheel chai"
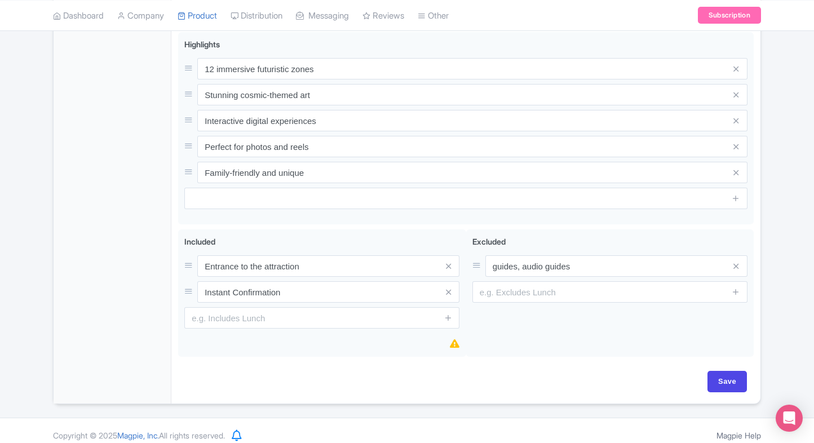
click at [154, 308] on div "General Booking Info Locations Settings Pricing Gallery Itinerary FAQs" at bounding box center [113, 70] width 118 height 665
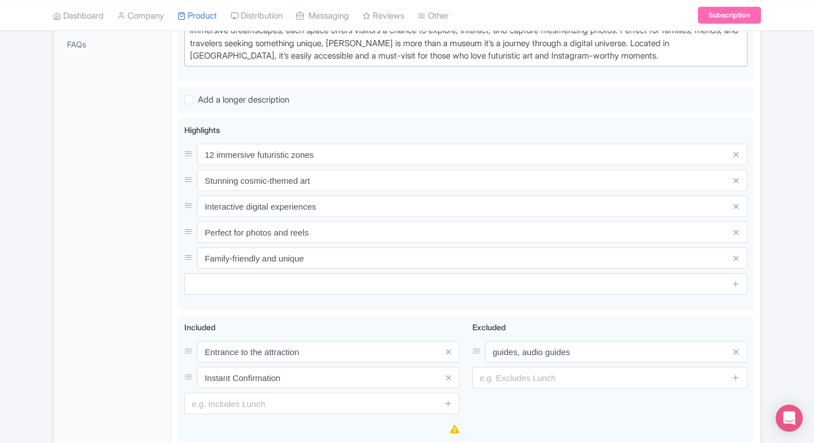
scroll to position [465, 0]
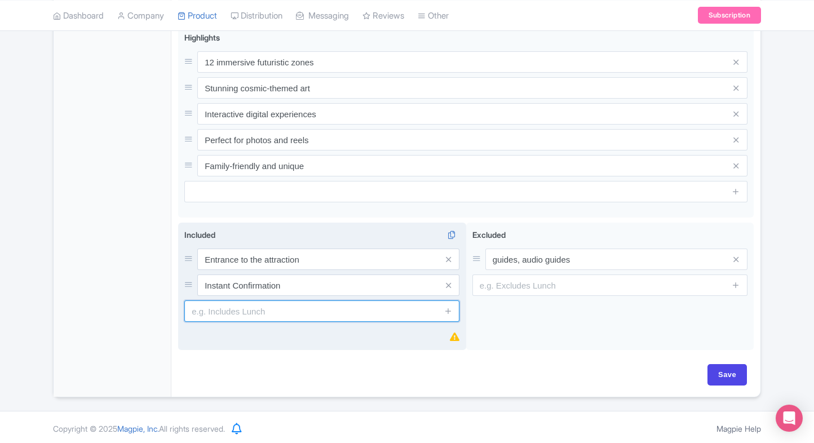
click at [232, 303] on input "text" at bounding box center [321, 311] width 275 height 21
paste input "Access to all 12 immersive zones"
type input "Access to all 12 immersive zones"
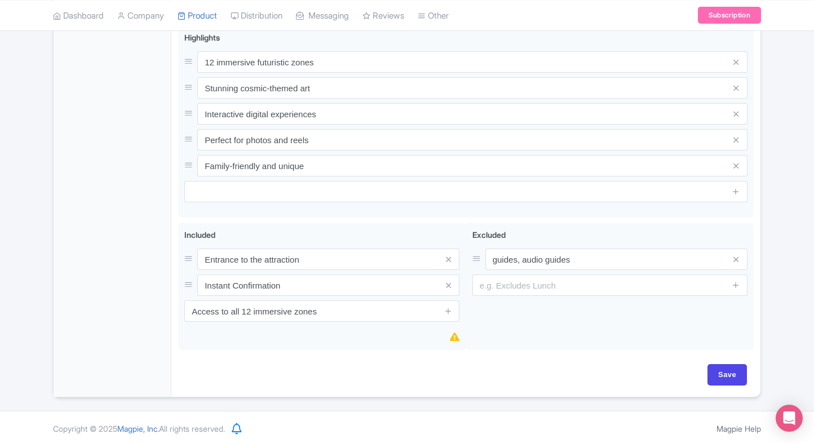
click at [375, 354] on div "Aya Universe Dubai Name * i Aya Universe Dubai Your product's name has 18 chara…" at bounding box center [466, 48] width 576 height 633
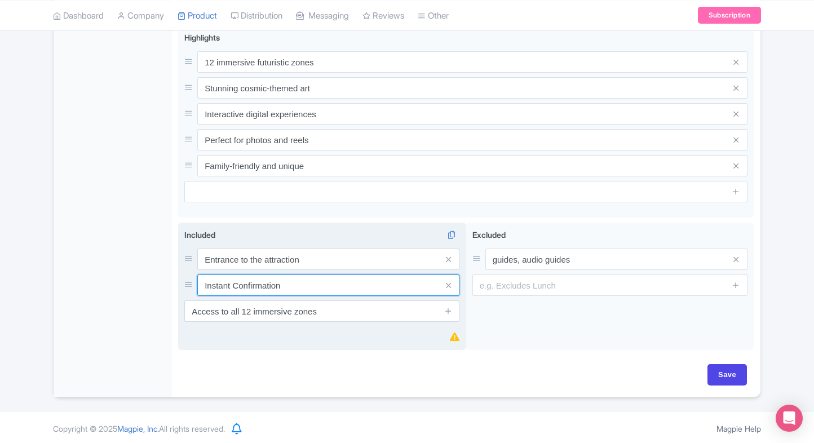
click at [337, 290] on input "Instant Confirmation" at bounding box center [328, 285] width 262 height 21
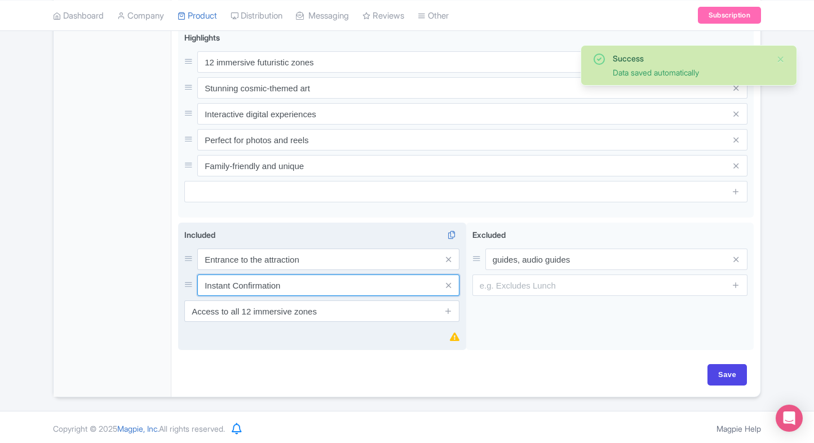
paste input "Entry to interactive light & sound experiences"
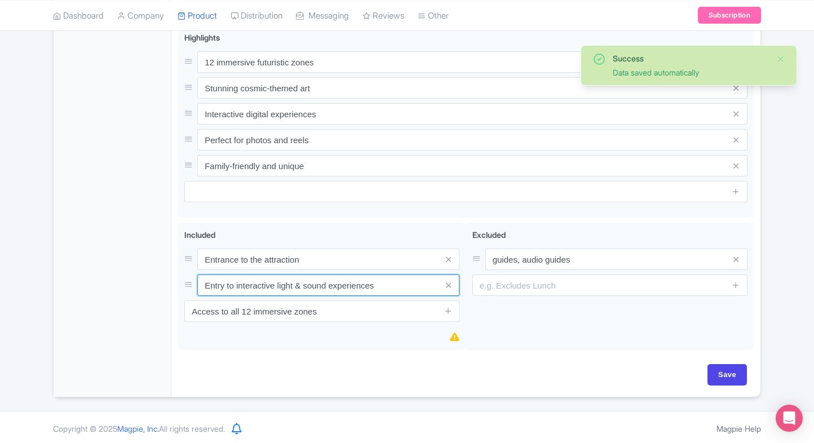
type input "Entry to interactive light & sound experiences"
click at [372, 351] on div "Entrance to the attraction Included i Entrance to the attraction Entry to inter…" at bounding box center [466, 289] width 576 height 133
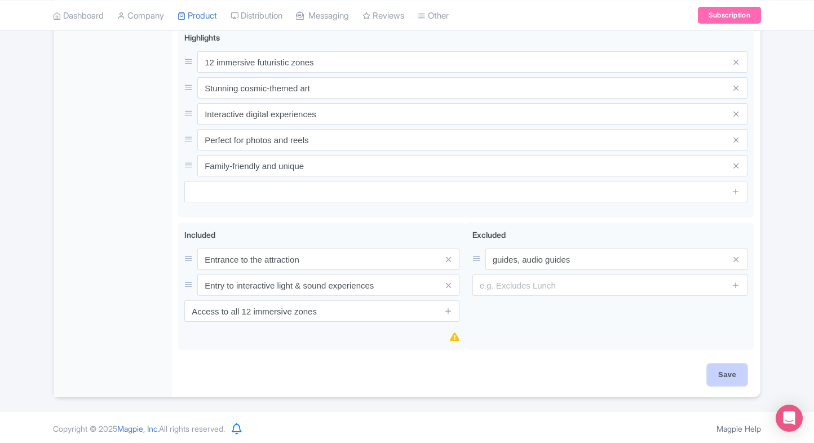
click at [727, 371] on input "Save" at bounding box center [727, 374] width 39 height 21
type input "Saving..."
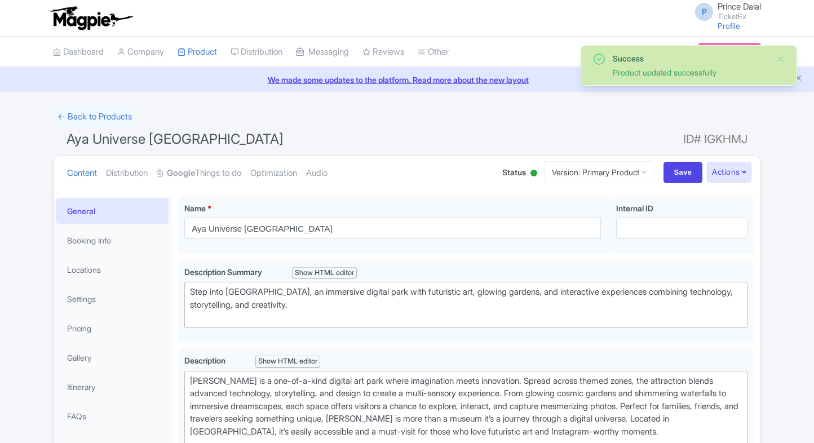
click at [0, 0] on link "My Products" at bounding box center [0, 0] width 0 height 0
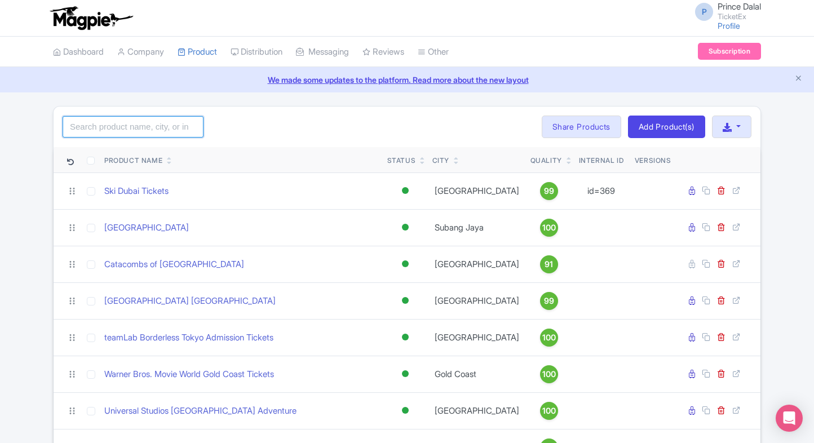
click at [157, 133] on input "search" at bounding box center [133, 126] width 141 height 21
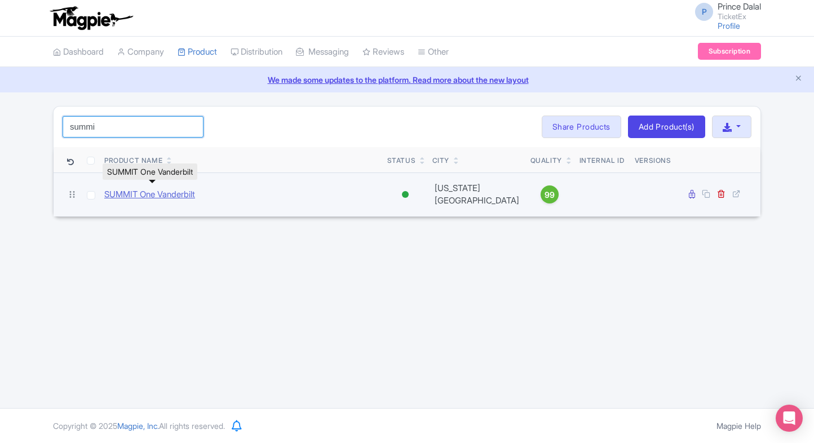
type input "summi"
click at [138, 195] on link "SUMMIT One Vanderbilt" at bounding box center [149, 194] width 91 height 13
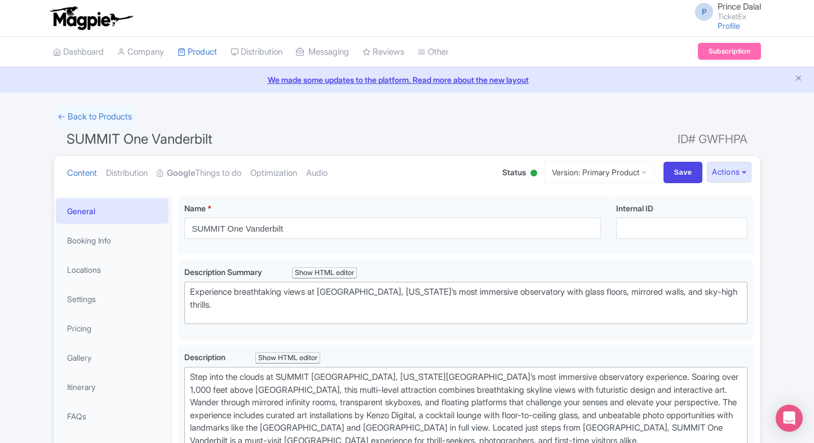
scroll to position [71, 0]
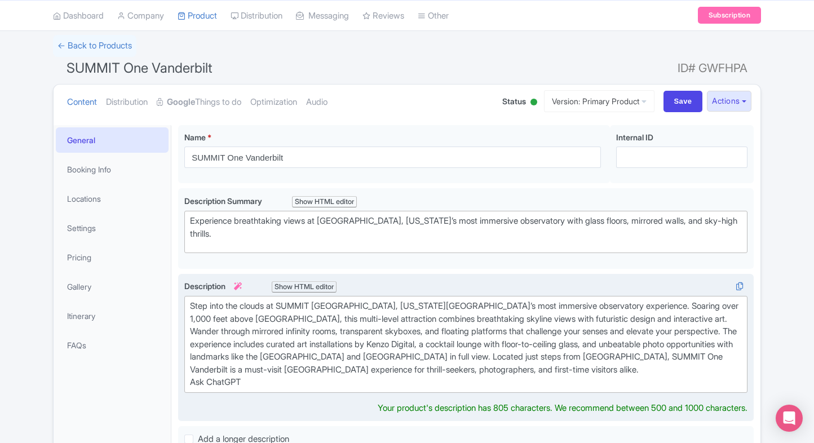
click at [339, 386] on trix-editor "Step into the clouds at SUMMIT [GEOGRAPHIC_DATA], [US_STATE][GEOGRAPHIC_DATA]’s…" at bounding box center [465, 344] width 563 height 97
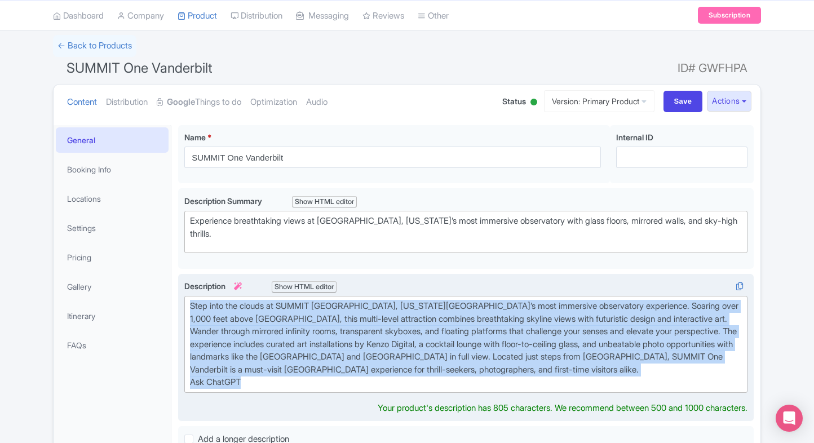
paste trix-editor "ummit One Vanderbilt is not just an observatory, it’s an immersive experience h…"
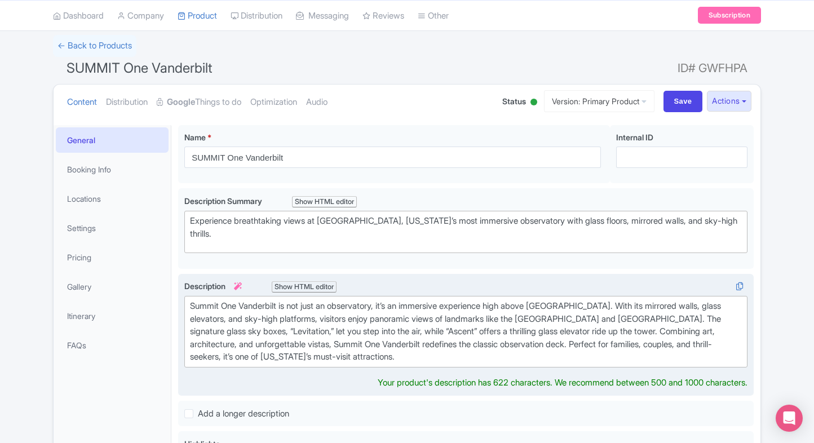
type trix-editor "<div>Summit One Vanderbilt is not just an observatory, it’s an immersive experi…"
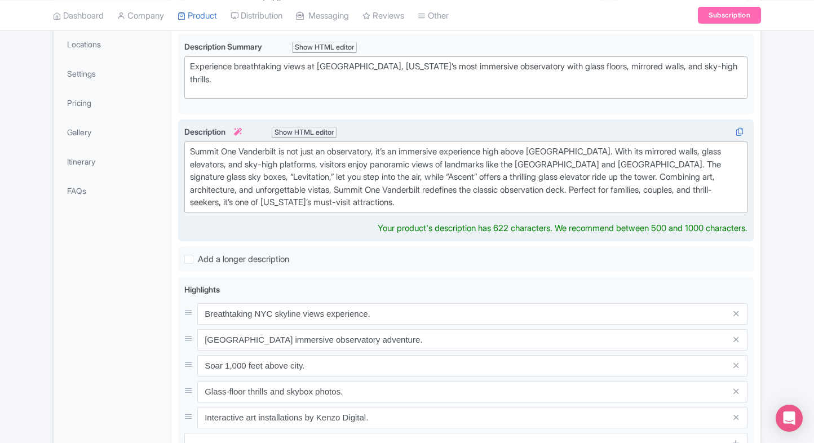
scroll to position [254, 0]
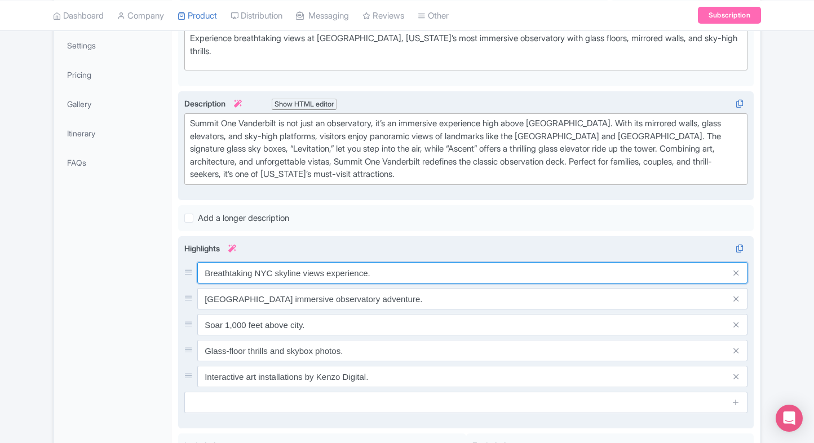
click at [379, 286] on div "Breathtaking NYC skyline views experience. [GEOGRAPHIC_DATA] immersive observat…" at bounding box center [465, 324] width 563 height 125
paste input "Stunning NYC panoramic views"
type input "Stunning NYC panoramic views"
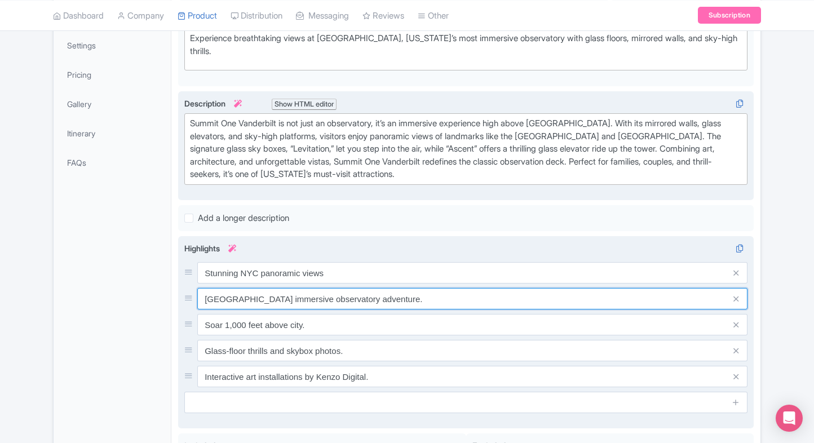
click at [363, 292] on input "[GEOGRAPHIC_DATA] immersive observatory adventure." at bounding box center [472, 298] width 550 height 21
paste input "Glass sky boxes “Levitation”"
type input "Glass sky boxes “Levitation”"
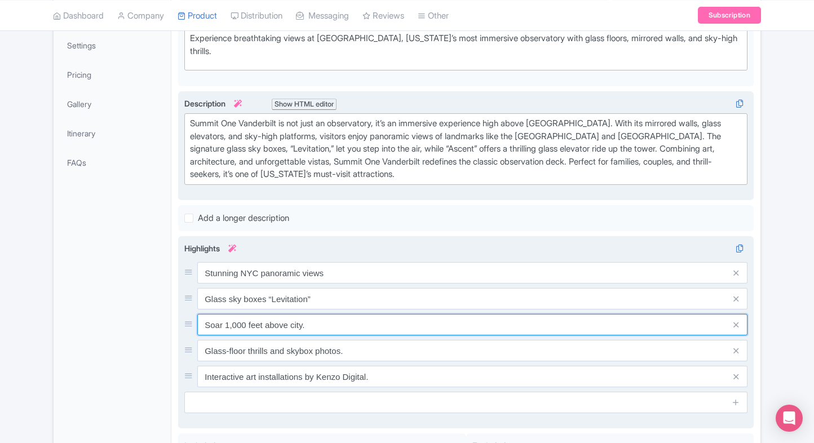
click at [363, 325] on input "Soar 1,000 feet above city." at bounding box center [472, 324] width 550 height 21
paste input "Ride “Ascent” glass elevator"
type input "Ride “Ascent” glass elevator"
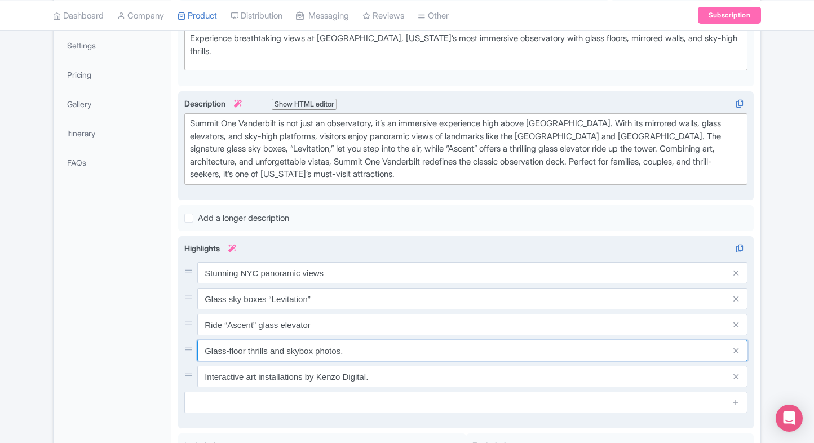
click at [341, 340] on input "Glass-floor thrills and skybox photos." at bounding box center [472, 350] width 550 height 21
paste input "Immersive mirrored observatory"
type input "Immersive mirrored observatory"
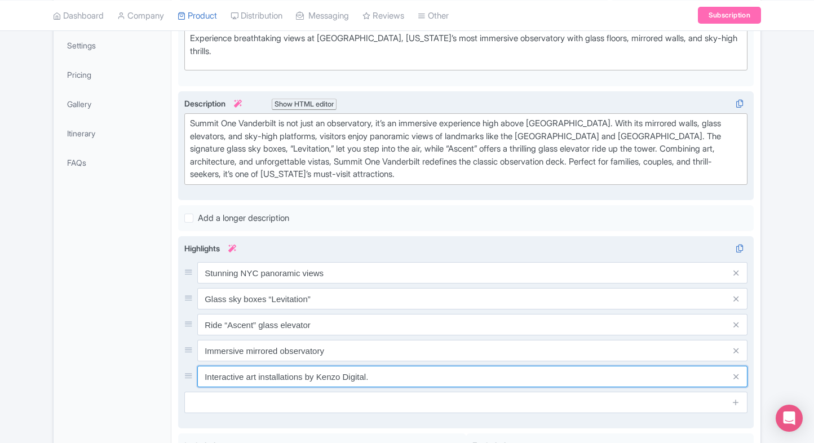
click at [338, 375] on input "Interactive art installations by Kenzo Digital." at bounding box center [472, 376] width 550 height 21
paste input "conic NYC landmarks visible"
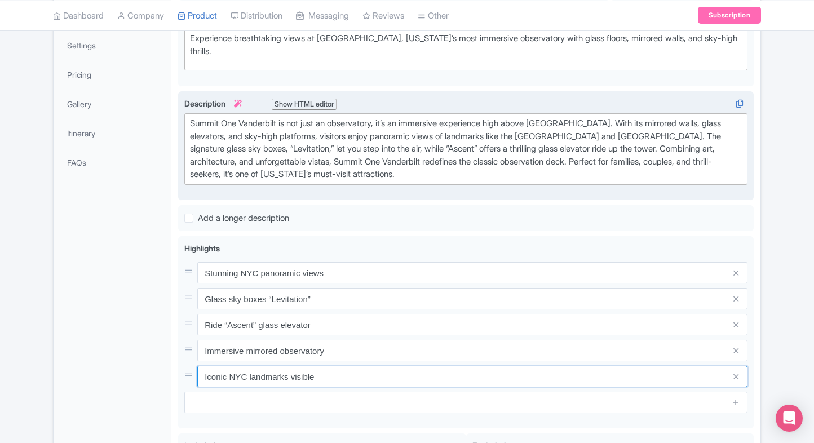
type input "Iconic NYC landmarks visible"
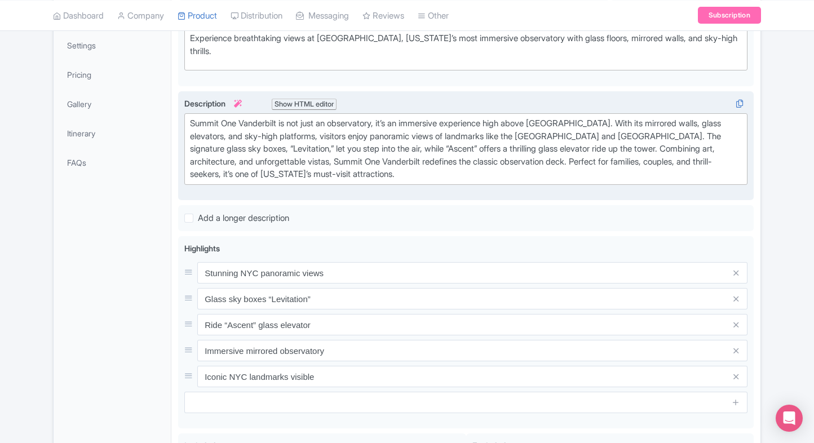
click at [148, 337] on div "General Booking Info Locations Settings Pricing Gallery Itinerary FAQs" at bounding box center [113, 261] width 118 height 639
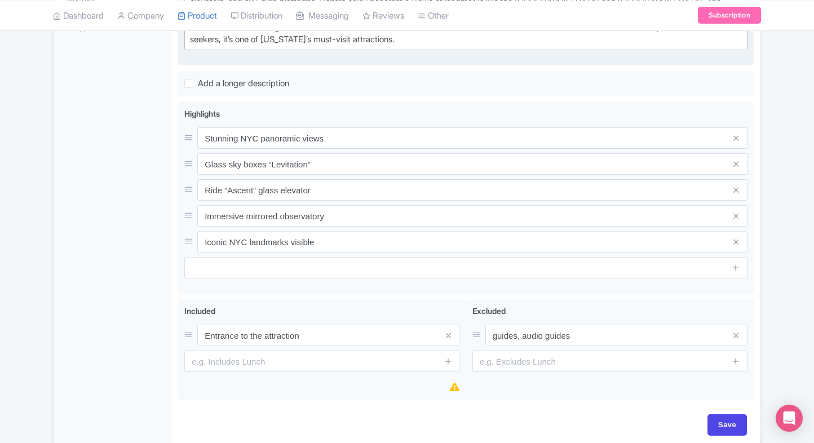
scroll to position [411, 0]
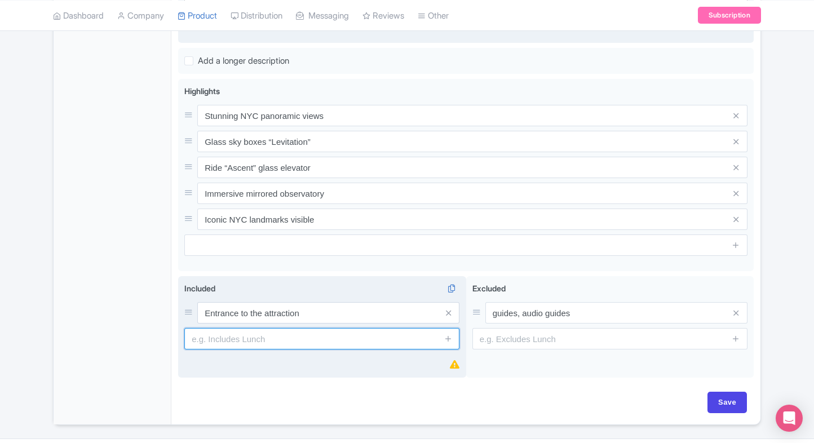
click at [231, 337] on input "text" at bounding box center [321, 338] width 275 height 21
paste input "Entry to LEVITATION glass skyboxes"
type input "Entry to LEVITATION glass skyboxes"
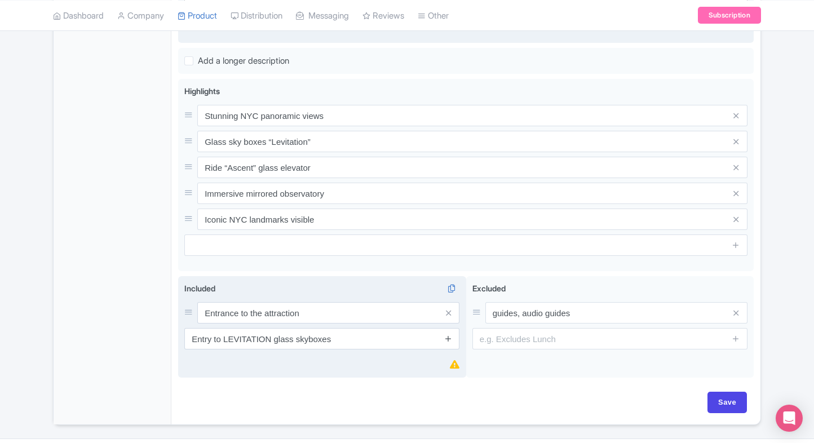
click at [451, 334] on icon at bounding box center [448, 338] width 8 height 8
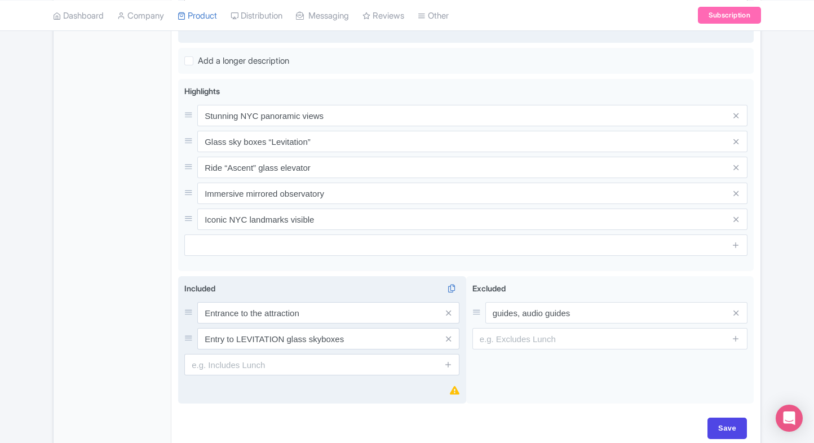
click at [325, 356] on input "text" at bounding box center [321, 364] width 275 height 21
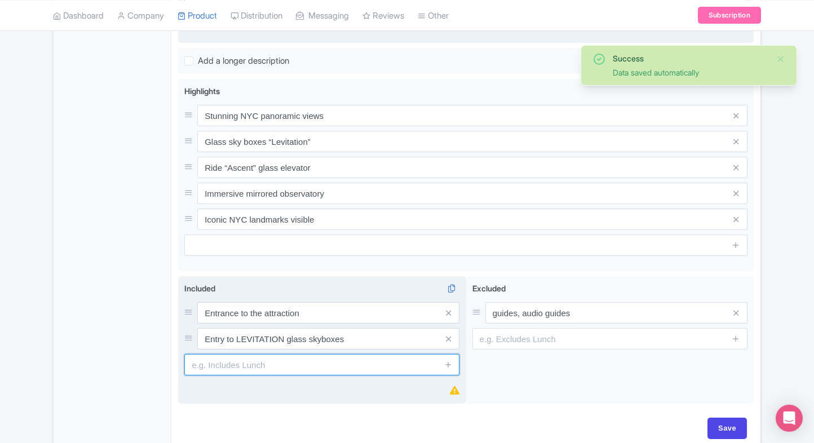
paste input "360° panoramic views of New York City"
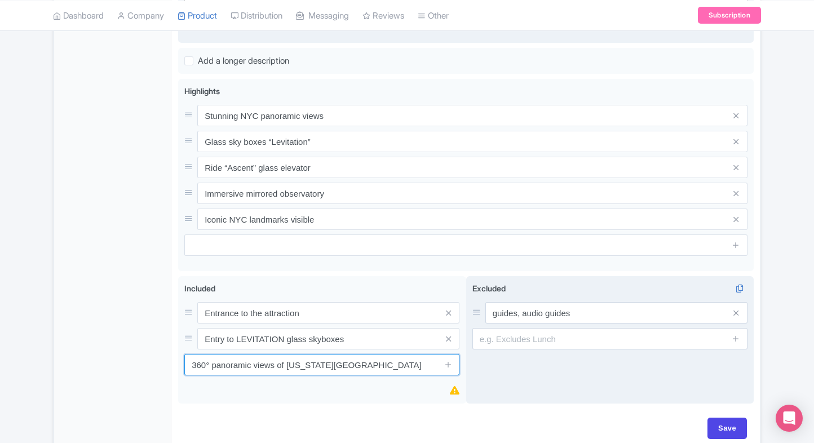
type input "360° panoramic views of New York City"
click at [521, 391] on div "Excluded i guides, audio guides" at bounding box center [610, 340] width 288 height 128
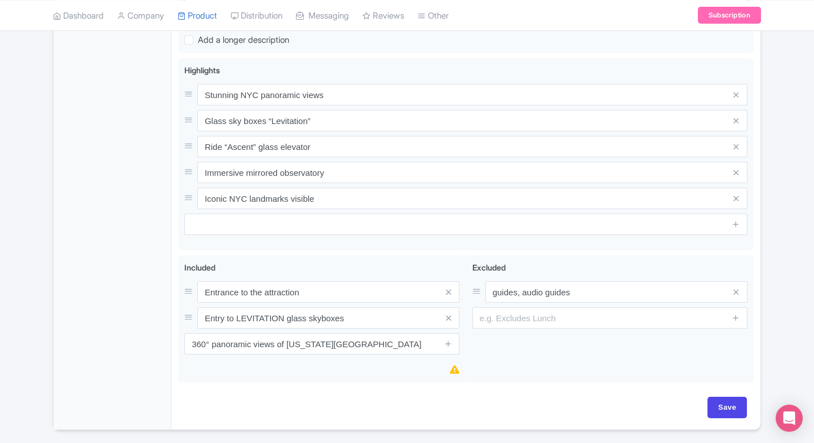
scroll to position [465, 0]
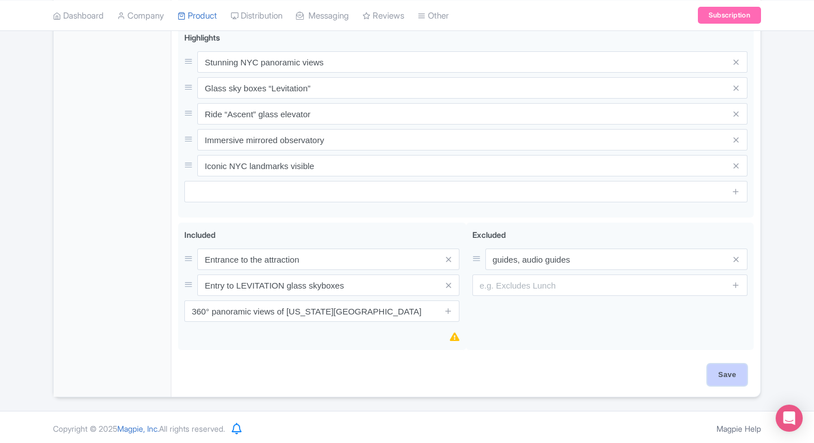
click at [731, 369] on input "Save" at bounding box center [727, 374] width 39 height 21
type input "Saving..."
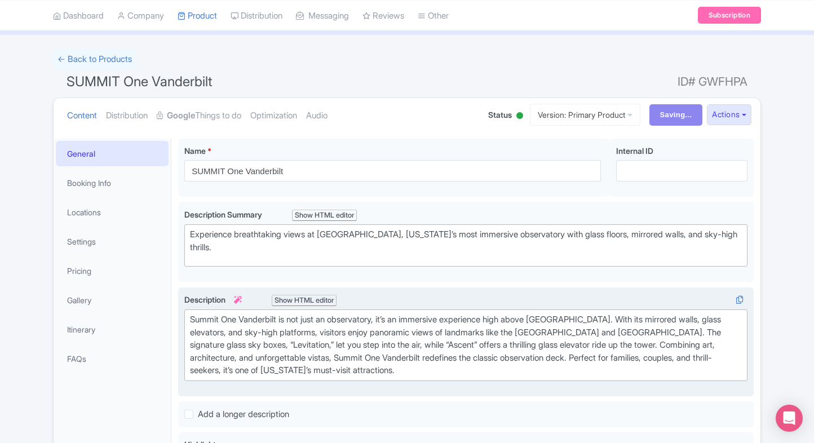
scroll to position [56, 0]
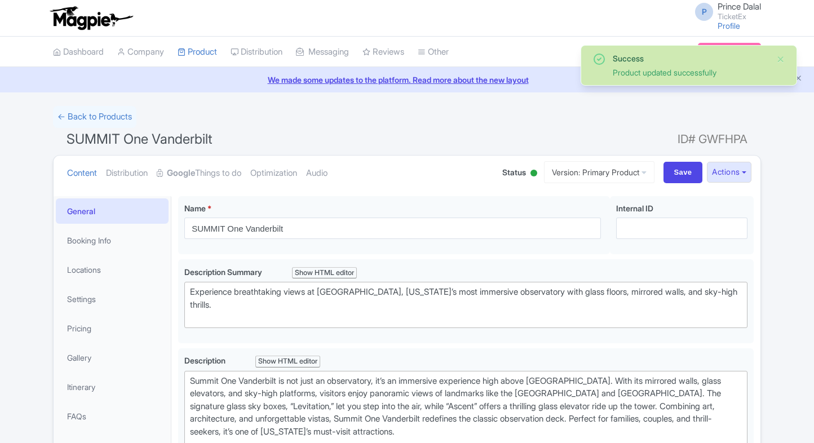
scroll to position [196, 0]
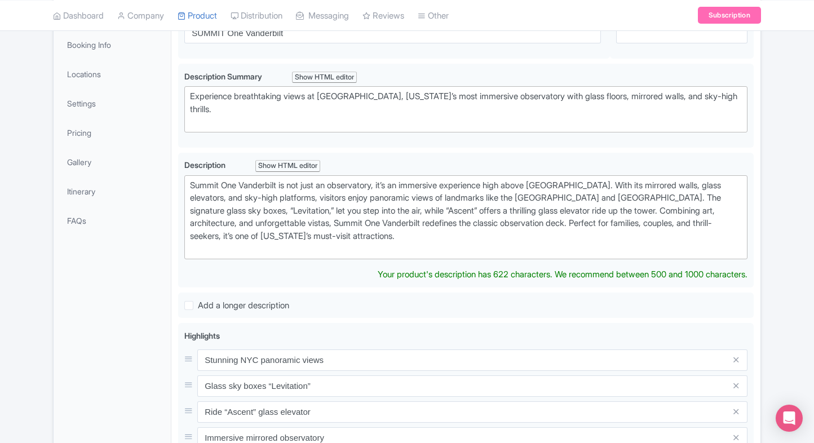
type trix-editor "<div>Summit One Vanderbilt is not just an observatory, it’s an immersive experi…"
